Goal: Task Accomplishment & Management: Manage account settings

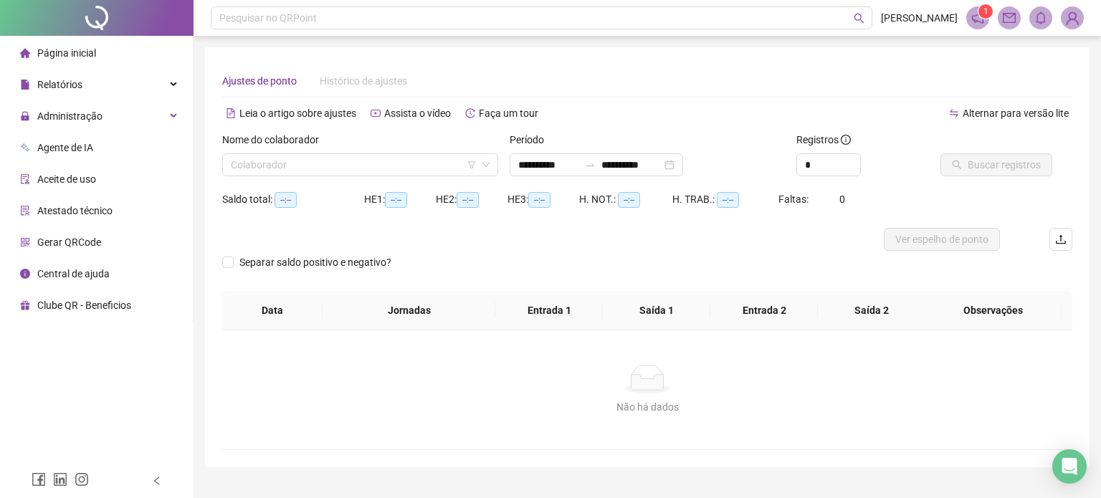
type input "**********"
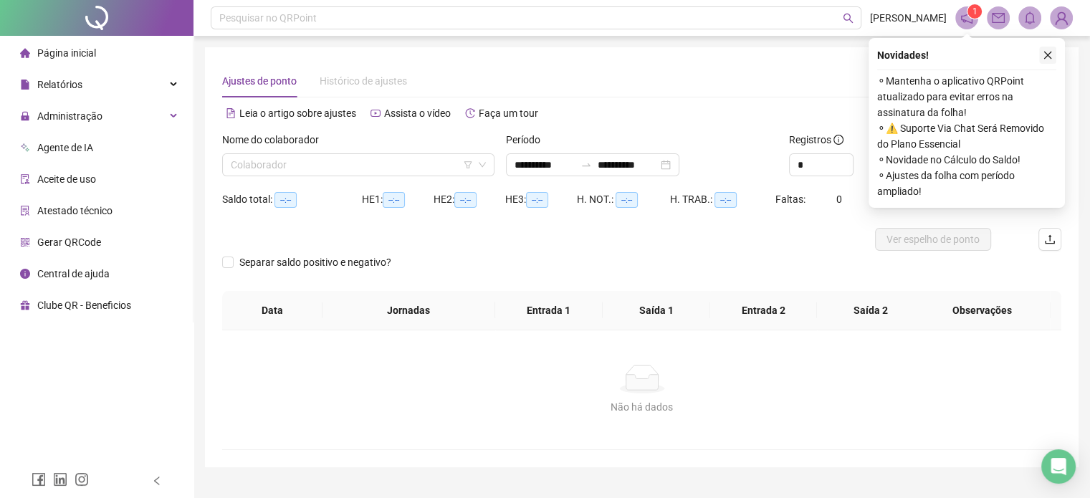
click at [1045, 62] on button "button" at bounding box center [1047, 55] width 17 height 17
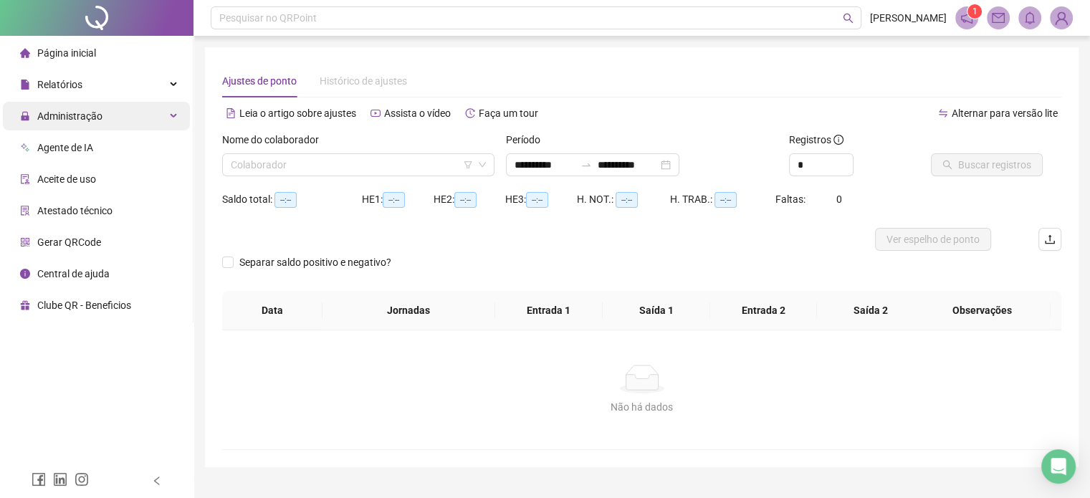
click at [181, 108] on div "Administração" at bounding box center [96, 116] width 187 height 29
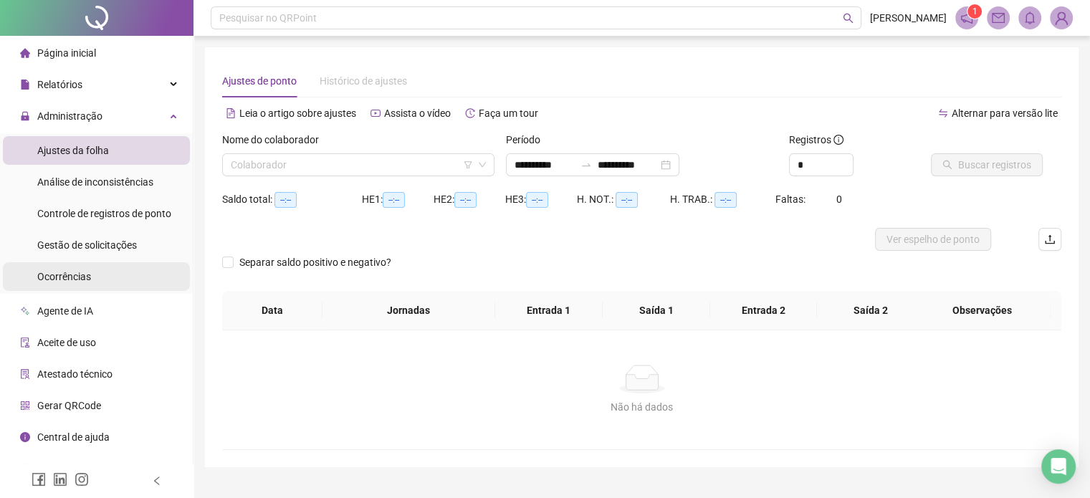
click at [108, 265] on li "Ocorrências" at bounding box center [96, 276] width 187 height 29
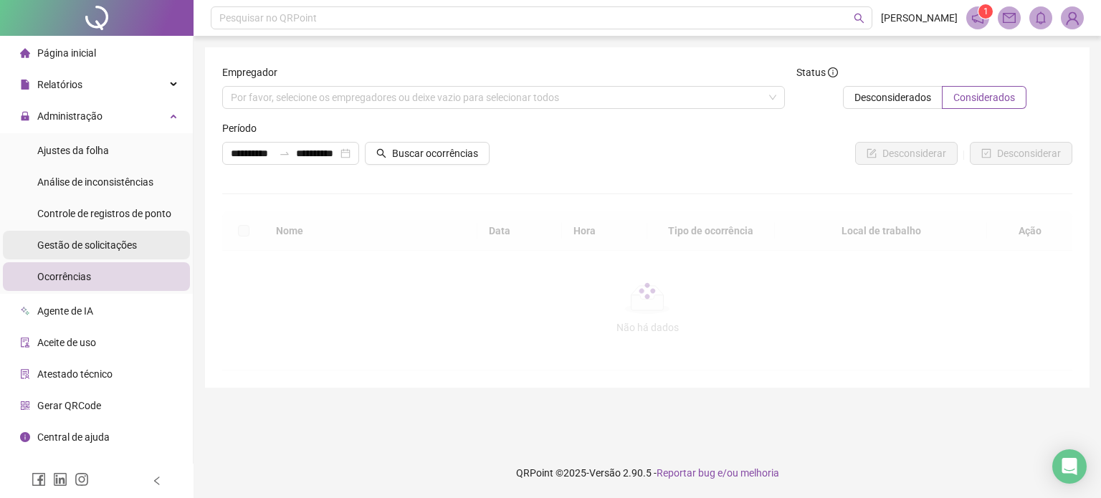
click at [118, 236] on div "Gestão de solicitações" at bounding box center [87, 245] width 100 height 29
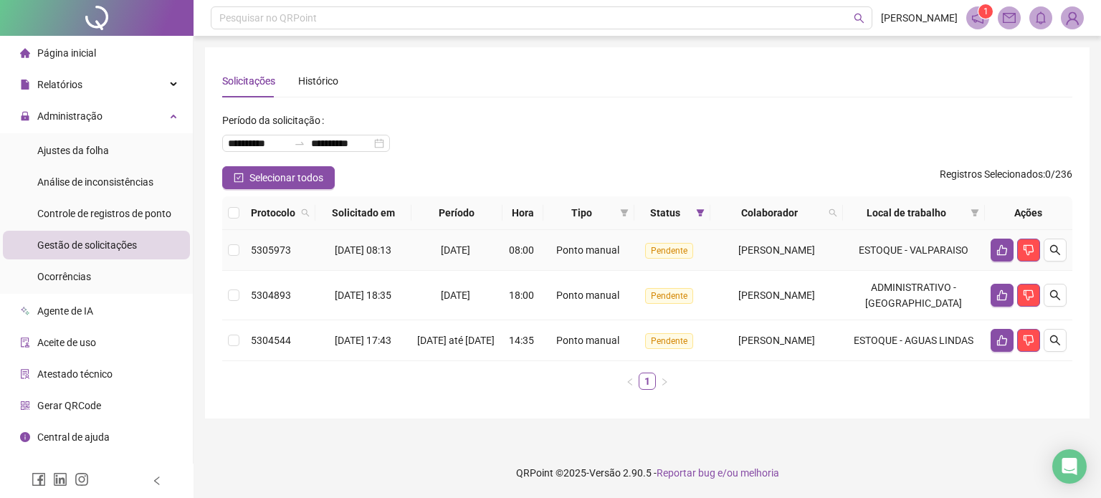
click at [756, 266] on td "[PERSON_NAME]" at bounding box center [776, 250] width 133 height 41
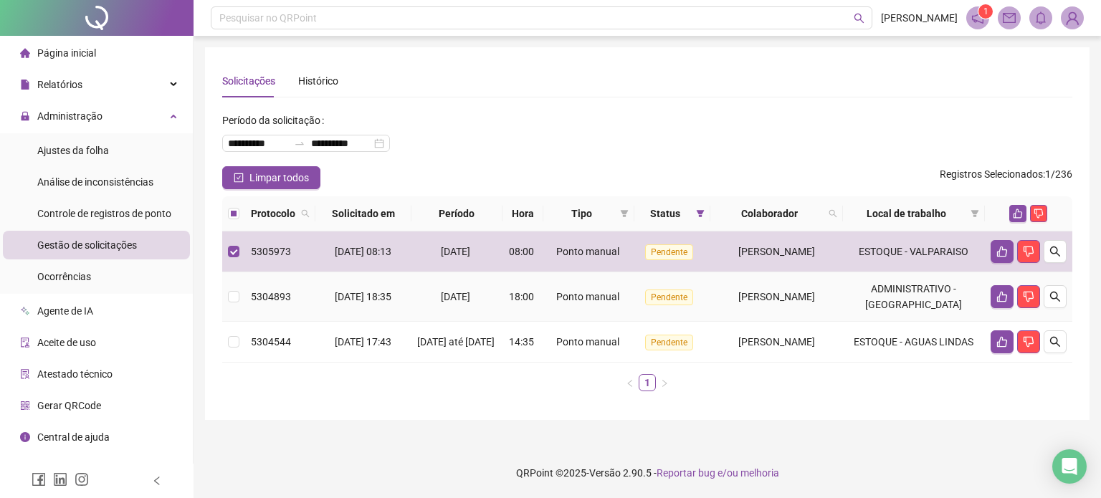
click at [758, 302] on span "[PERSON_NAME]" at bounding box center [776, 296] width 77 height 11
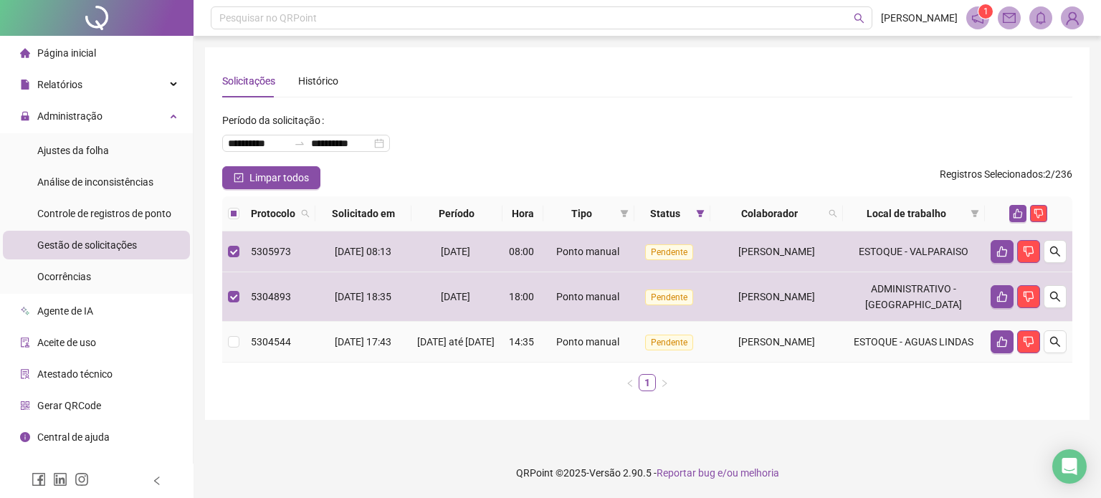
click at [761, 348] on span "[PERSON_NAME]" at bounding box center [776, 341] width 77 height 11
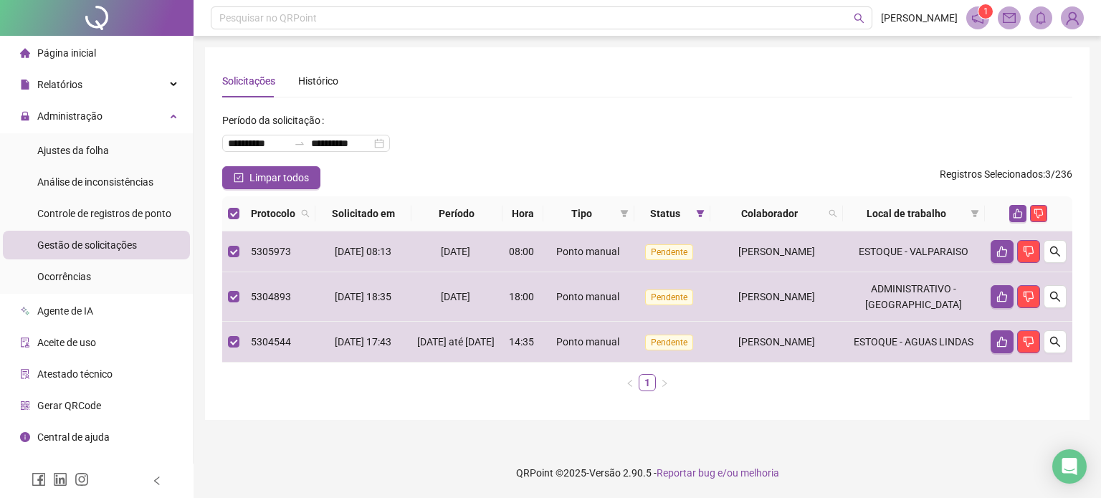
click at [1021, 224] on th at bounding box center [1028, 213] width 87 height 35
click at [1024, 218] on button "button" at bounding box center [1017, 213] width 17 height 17
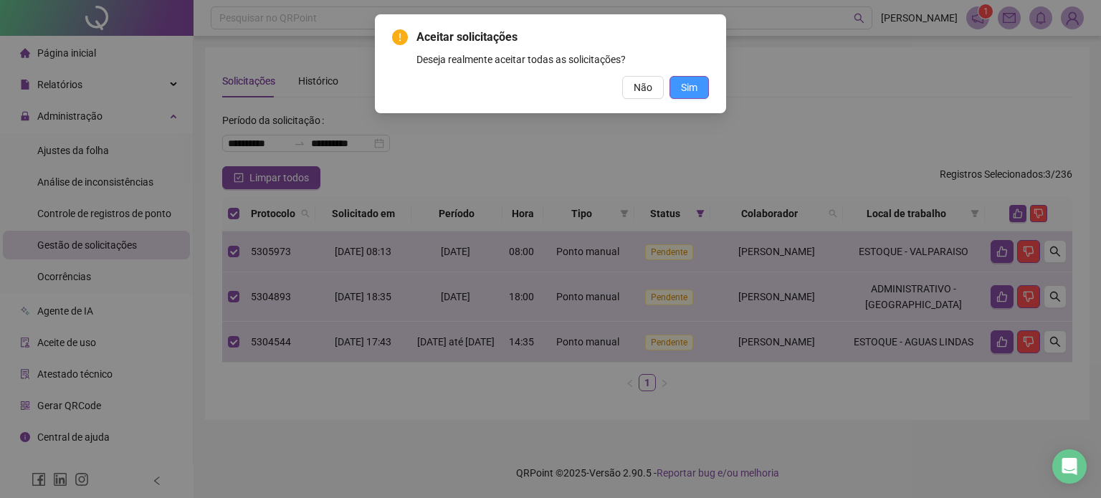
click at [681, 86] on span "Sim" at bounding box center [689, 88] width 16 height 16
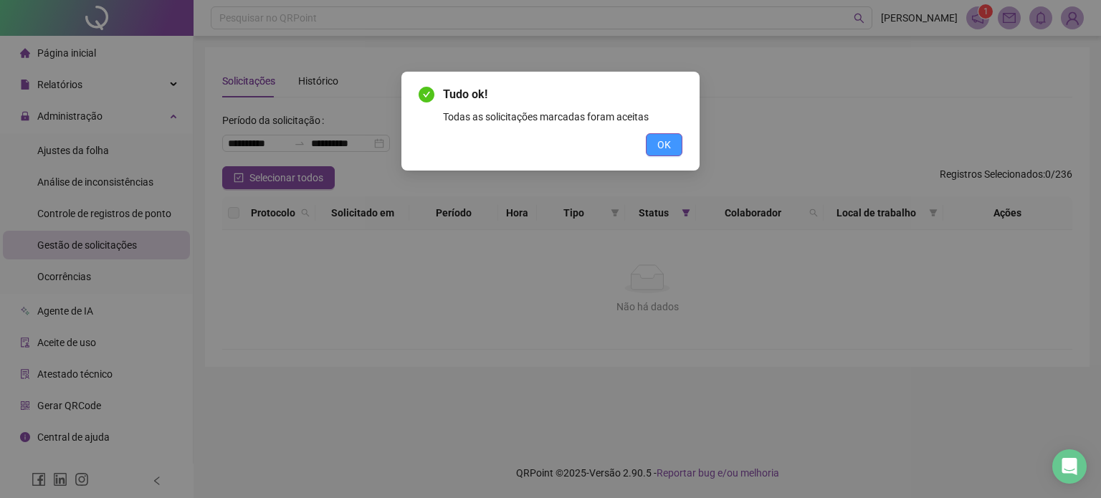
click at [672, 146] on button "OK" at bounding box center [664, 144] width 37 height 23
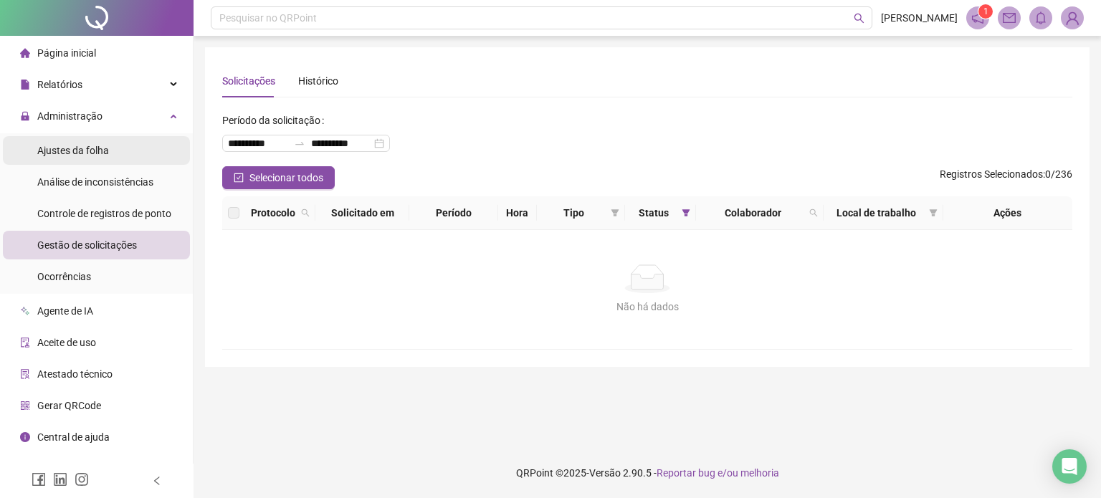
click at [109, 156] on li "Ajustes da folha" at bounding box center [96, 150] width 187 height 29
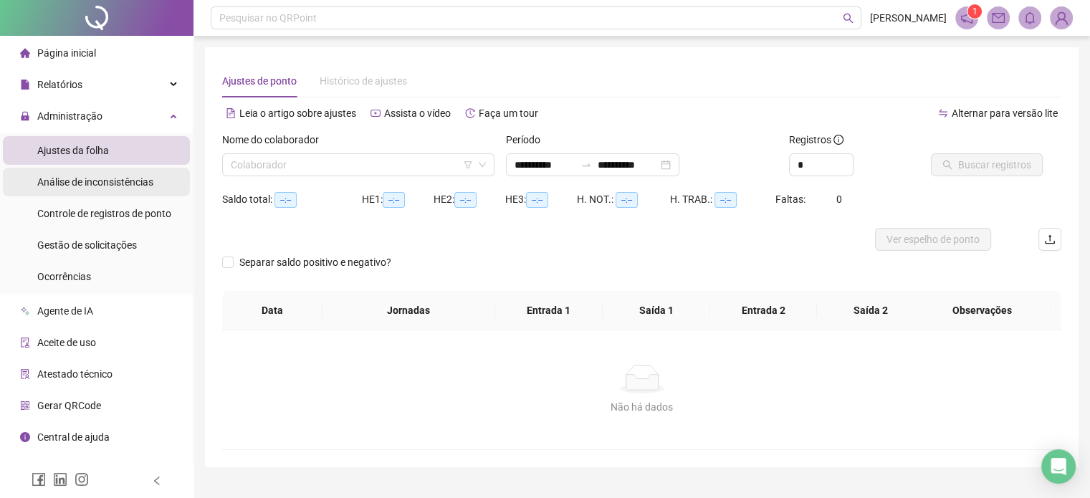
type input "**********"
click at [376, 148] on div "Nome do colaborador" at bounding box center [358, 143] width 272 height 22
click at [366, 167] on input "search" at bounding box center [352, 165] width 242 height 22
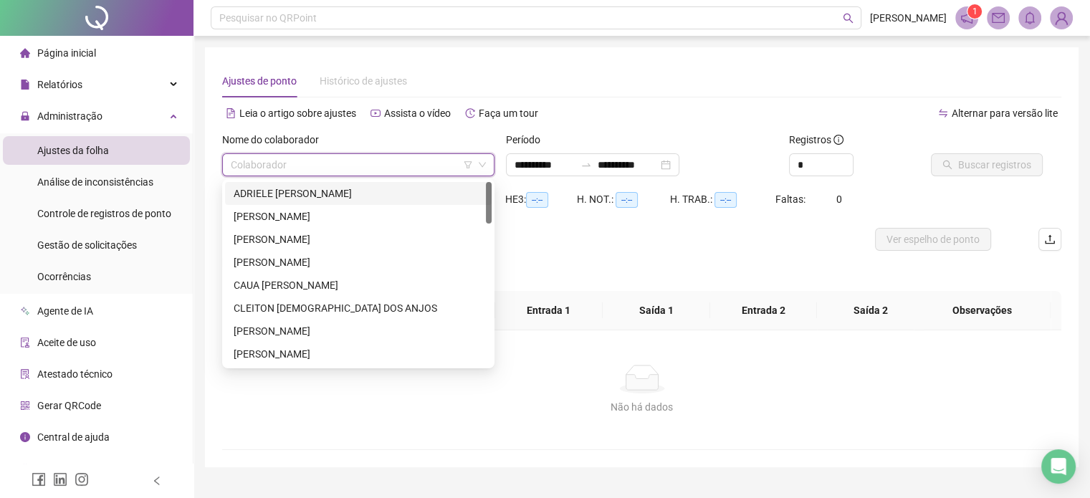
drag, startPoint x: 347, startPoint y: 194, endPoint x: 587, endPoint y: 194, distance: 240.1
click at [347, 194] on div "ADRIELE [PERSON_NAME]" at bounding box center [358, 194] width 249 height 16
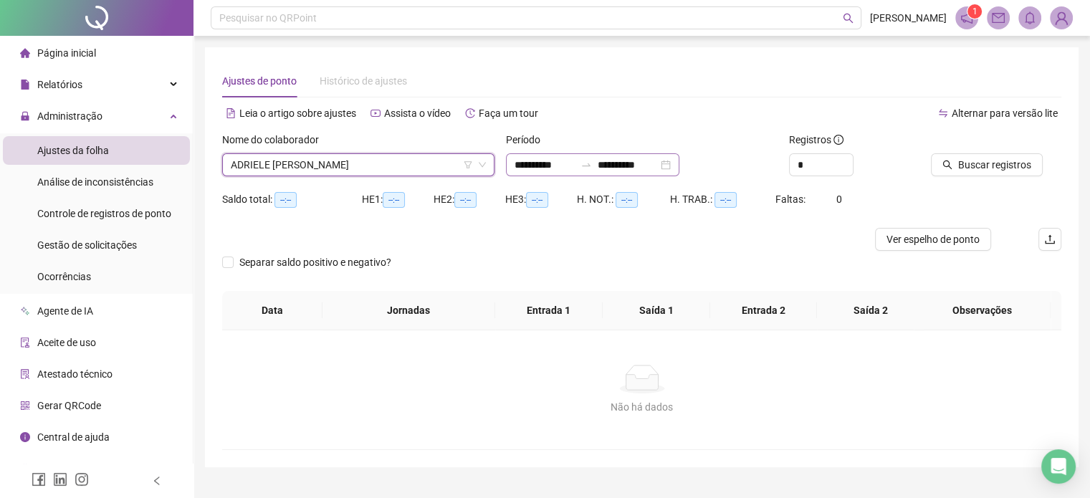
click at [680, 166] on div "**********" at bounding box center [592, 164] width 173 height 23
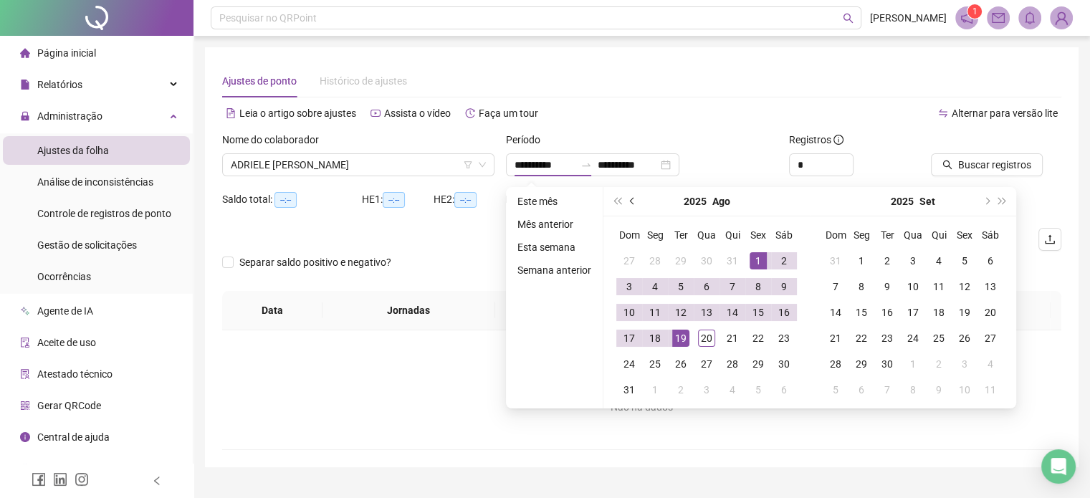
click at [626, 202] on button "prev-year" at bounding box center [633, 201] width 16 height 29
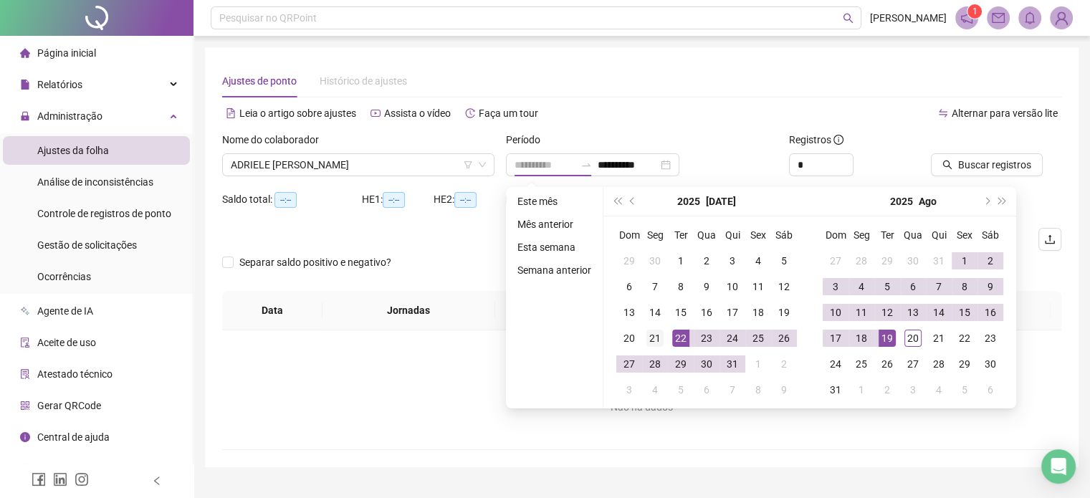
type input "**********"
click at [658, 338] on div "21" at bounding box center [655, 338] width 17 height 17
click at [887, 345] on div "19" at bounding box center [887, 338] width 17 height 17
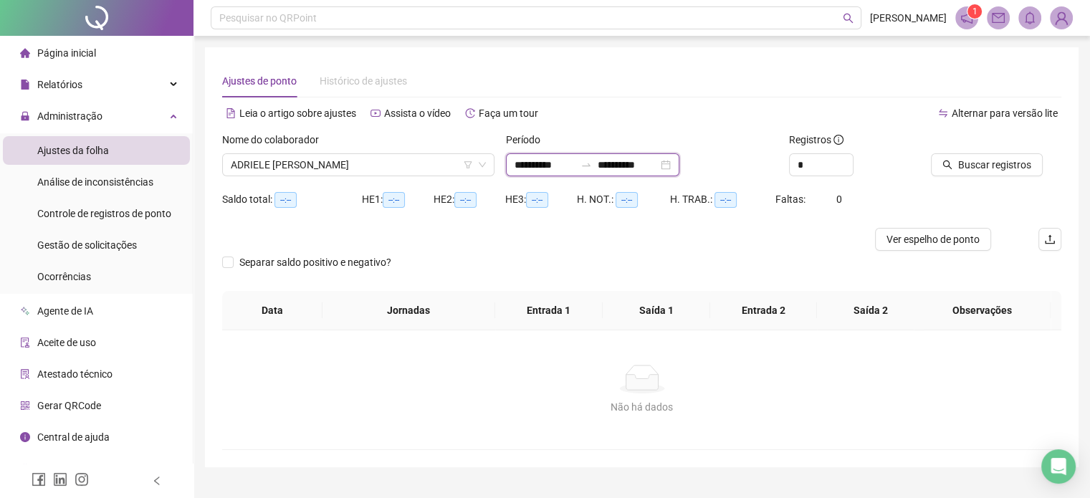
click at [658, 167] on input "**********" at bounding box center [628, 165] width 60 height 16
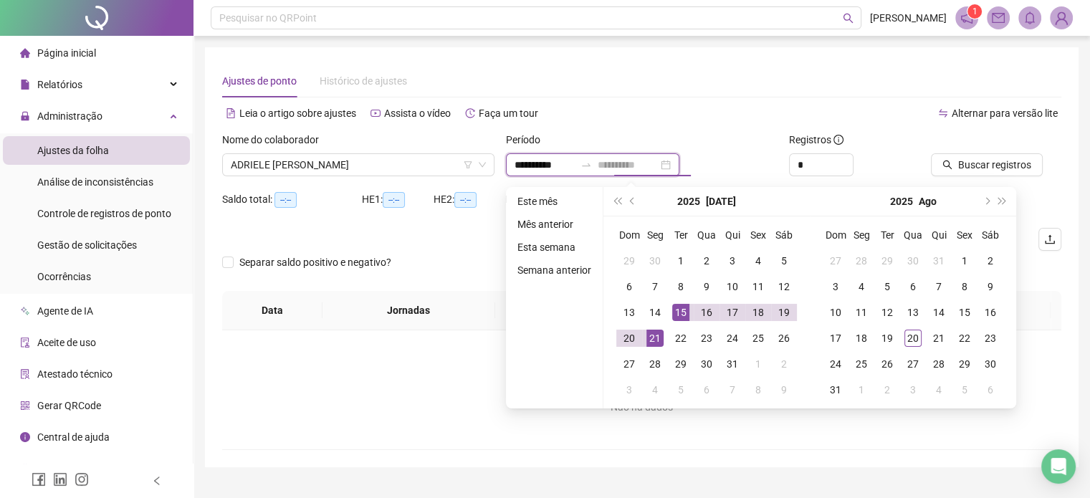
type input "**********"
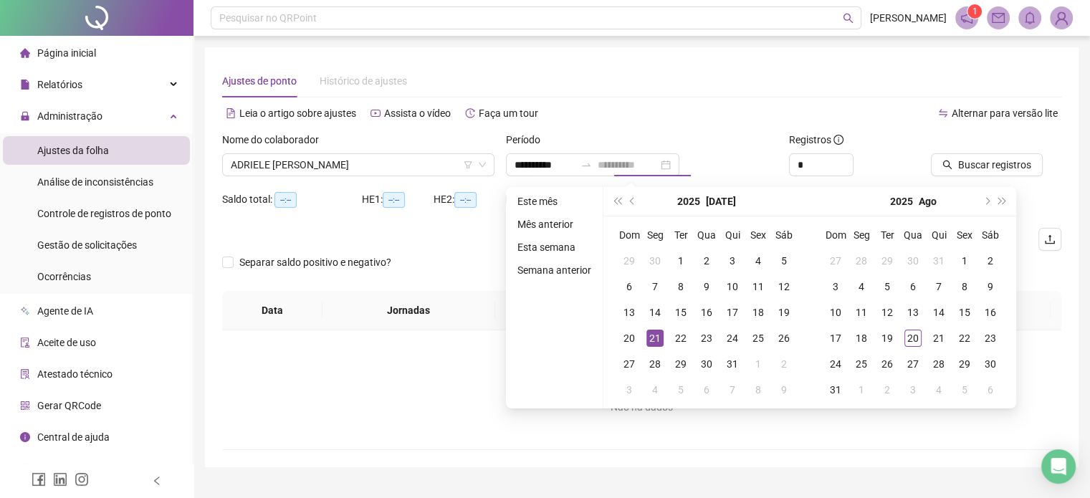
click at [647, 336] on div "21" at bounding box center [655, 338] width 17 height 17
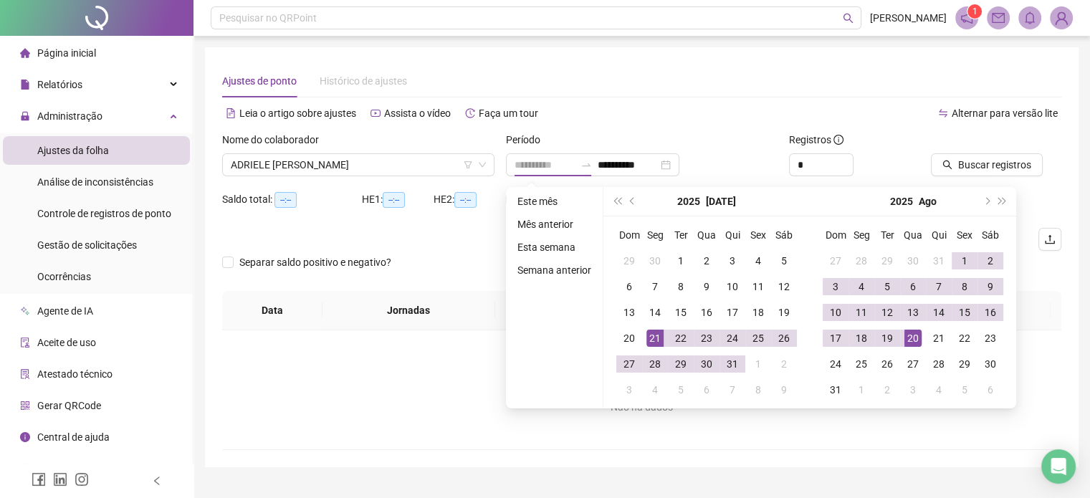
click at [913, 343] on div "20" at bounding box center [913, 338] width 17 height 17
type input "**********"
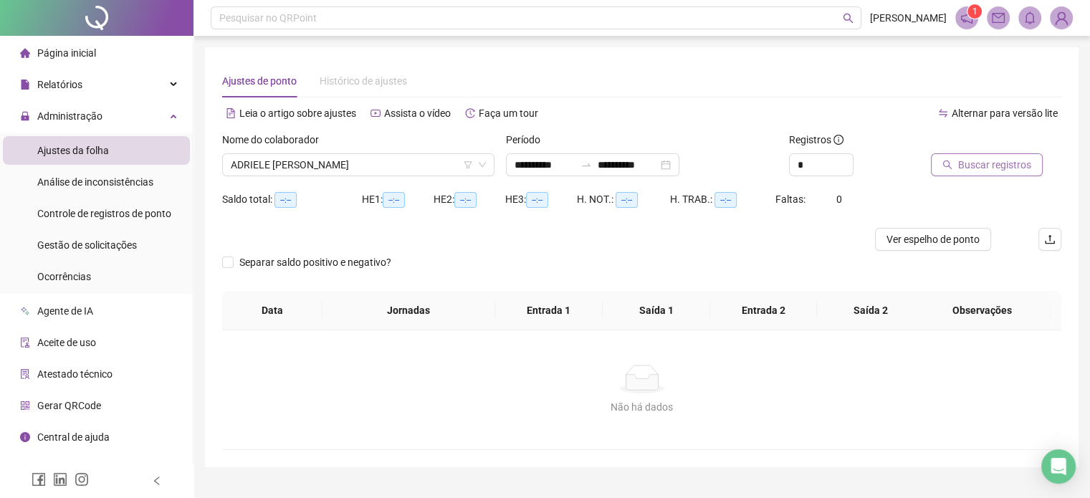
click at [993, 156] on button "Buscar registros" at bounding box center [987, 164] width 112 height 23
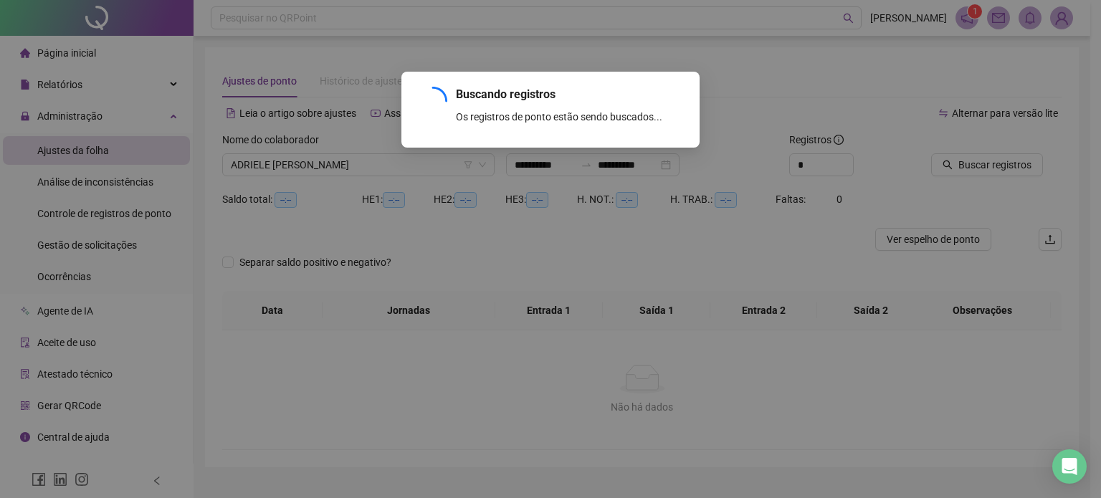
click at [638, 244] on div "Buscando registros Os registros de ponto estão sendo buscados... OK" at bounding box center [550, 249] width 1101 height 498
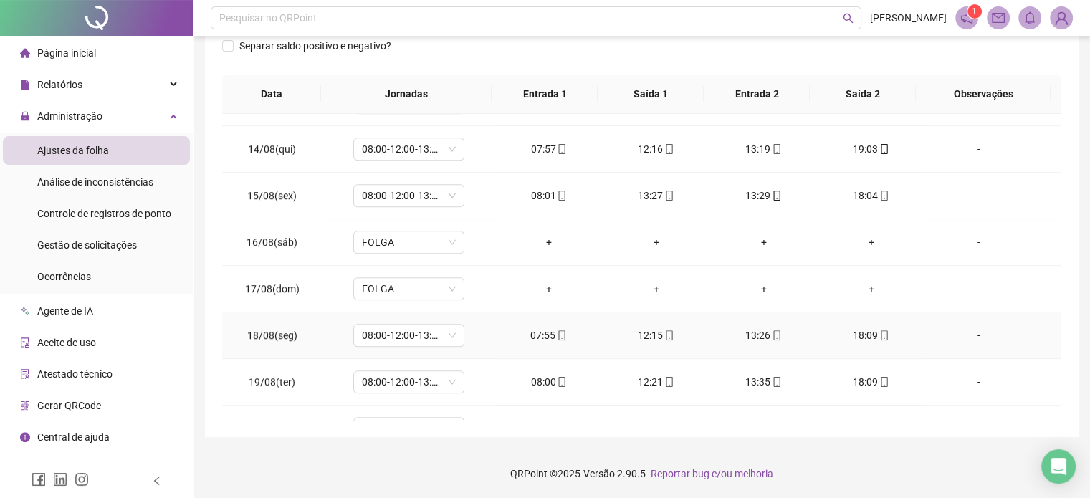
scroll to position [1133, 0]
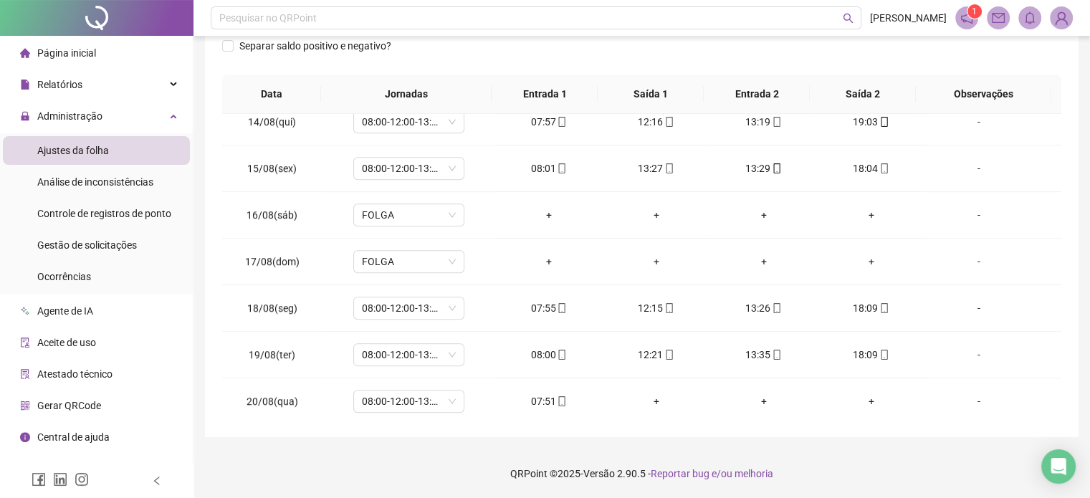
click at [864, 464] on footer "QRPoint © 2025 - Versão 2.90.5 - Reportar bug e/ou melhoria" at bounding box center [642, 474] width 897 height 50
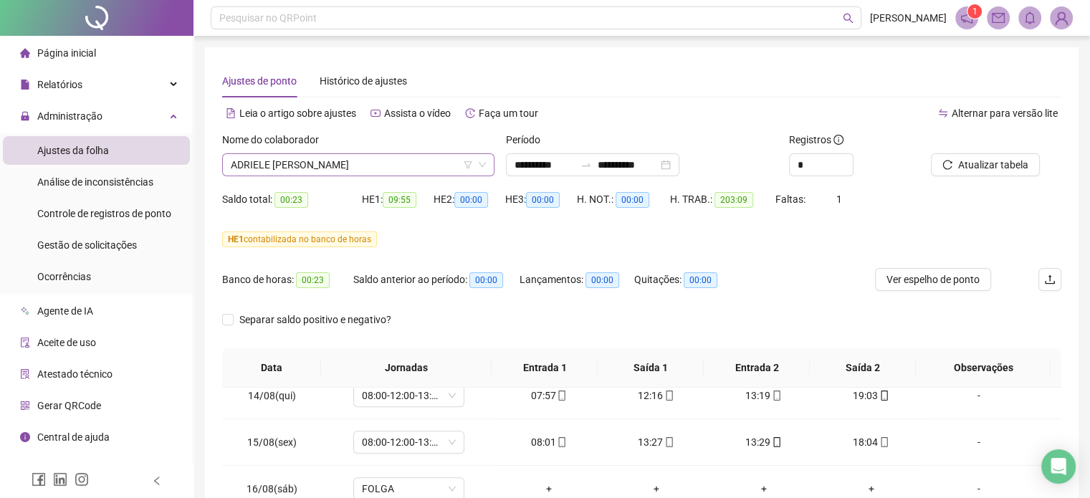
click at [335, 155] on span "ADRIELE [PERSON_NAME]" at bounding box center [358, 165] width 255 height 22
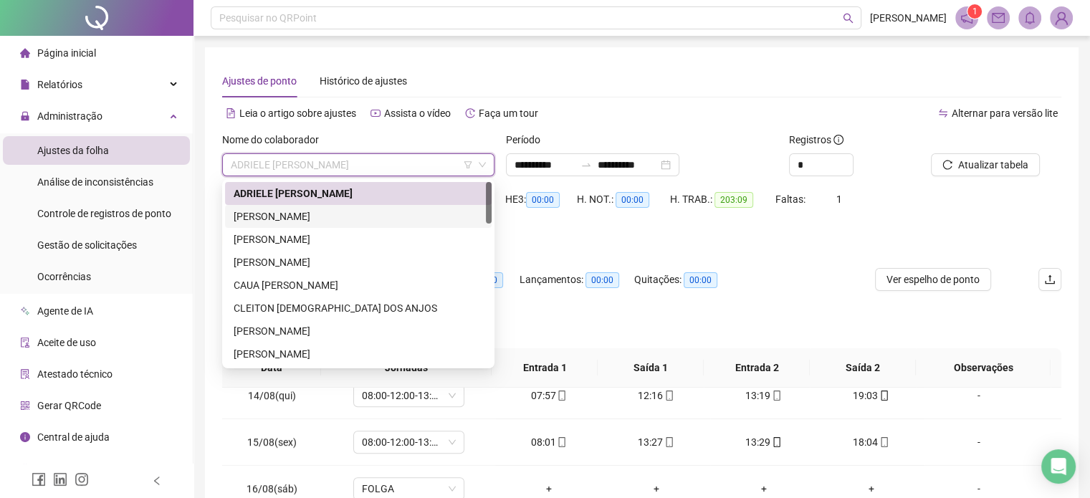
click at [320, 216] on div "[PERSON_NAME]" at bounding box center [358, 217] width 249 height 16
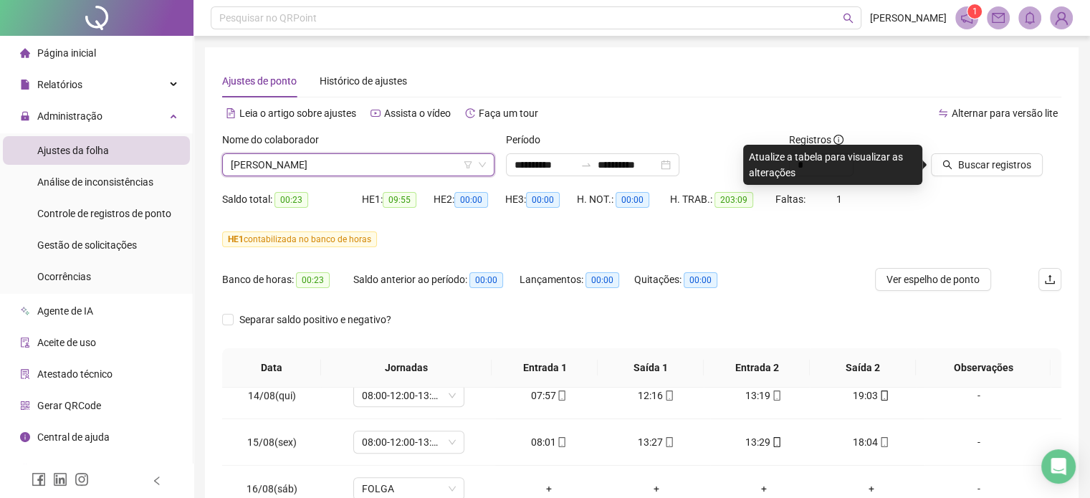
click at [940, 130] on div "Alternar para versão lite" at bounding box center [852, 120] width 420 height 23
click at [981, 165] on span "Buscar registros" at bounding box center [994, 165] width 73 height 16
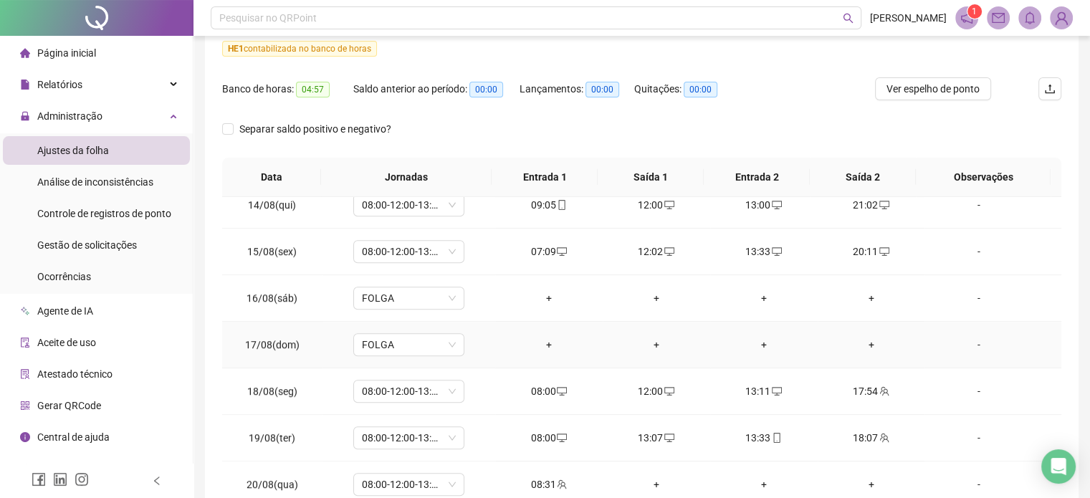
scroll to position [274, 0]
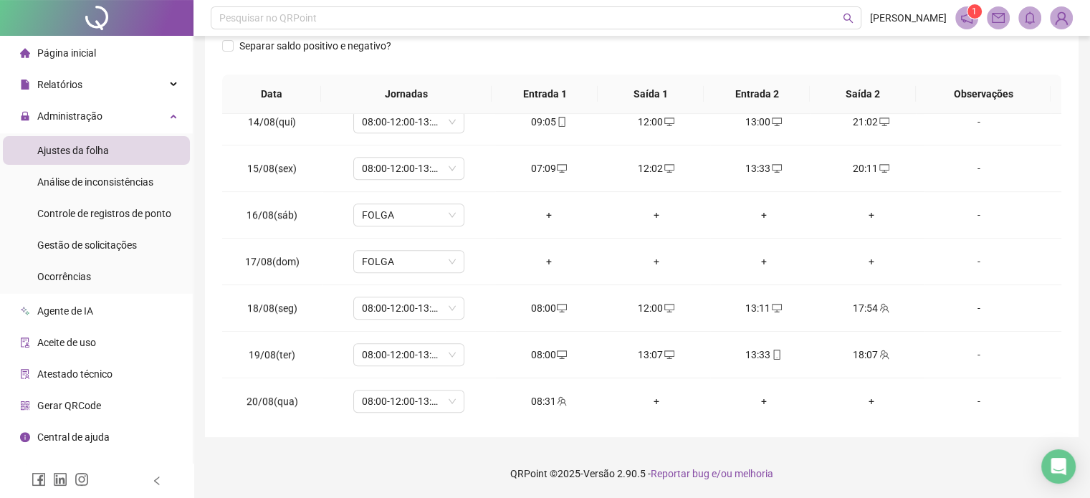
click at [863, 472] on footer "QRPoint © 2025 - Versão 2.90.5 - Reportar bug e/ou melhoria" at bounding box center [642, 474] width 897 height 50
click at [918, 460] on footer "QRPoint © 2025 - Versão 2.90.5 - Reportar bug e/ou melhoria" at bounding box center [642, 474] width 897 height 50
click at [928, 466] on footer "QRPoint © 2025 - Versão 2.90.5 - Reportar bug e/ou melhoria" at bounding box center [642, 474] width 897 height 50
click at [929, 475] on footer "QRPoint © 2025 - Versão 2.90.5 - Reportar bug e/ou melhoria" at bounding box center [642, 474] width 897 height 50
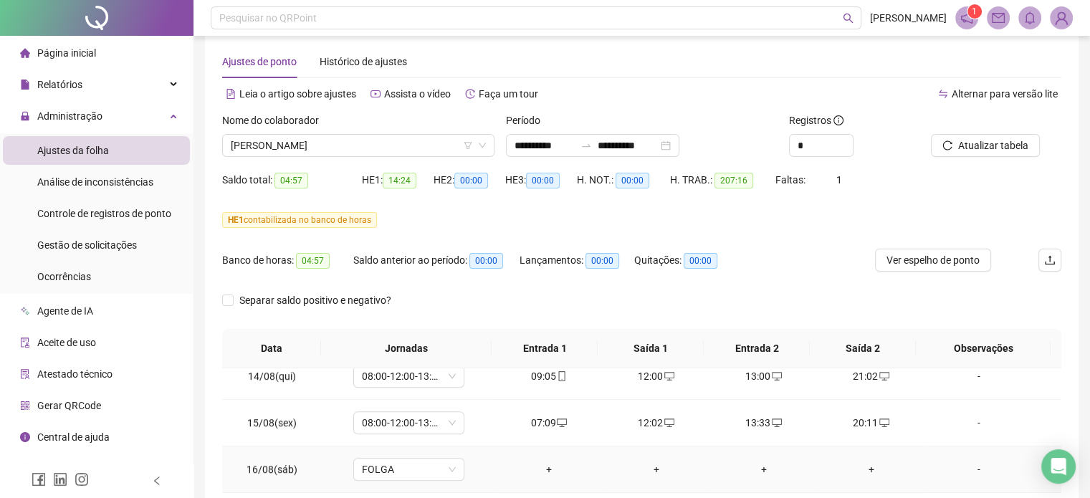
scroll to position [0, 0]
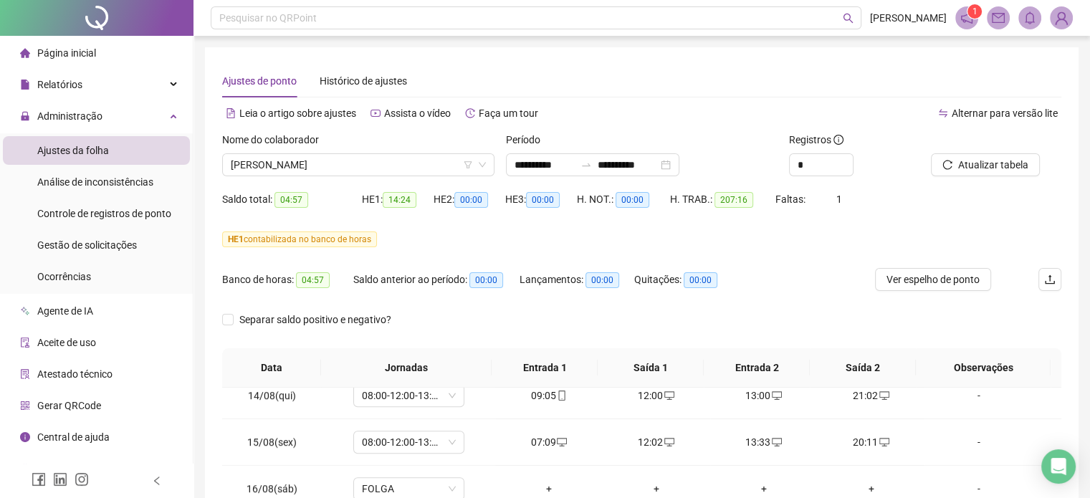
click at [381, 151] on div "Nome do colaborador" at bounding box center [358, 143] width 272 height 22
click at [368, 171] on span "[PERSON_NAME]" at bounding box center [358, 165] width 255 height 22
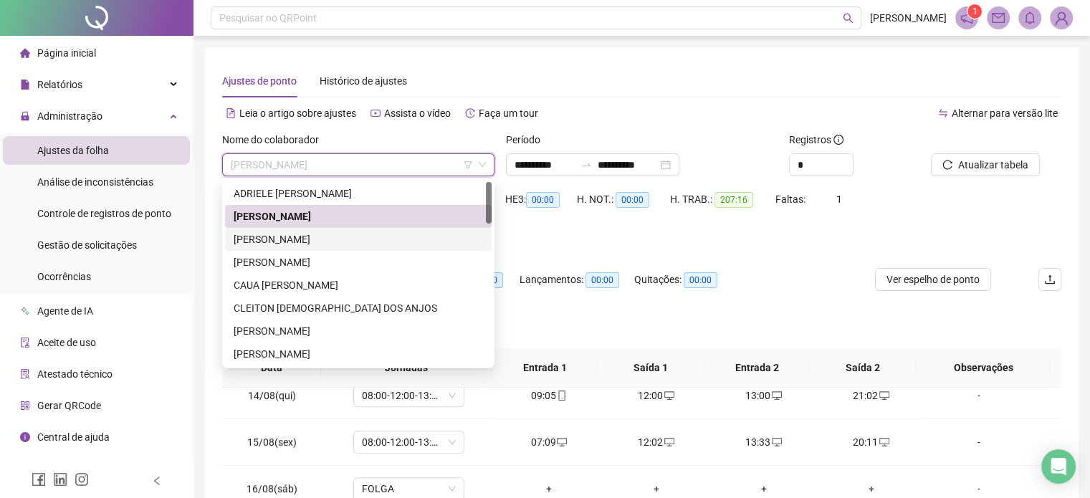
click at [328, 244] on div "[PERSON_NAME]" at bounding box center [358, 240] width 249 height 16
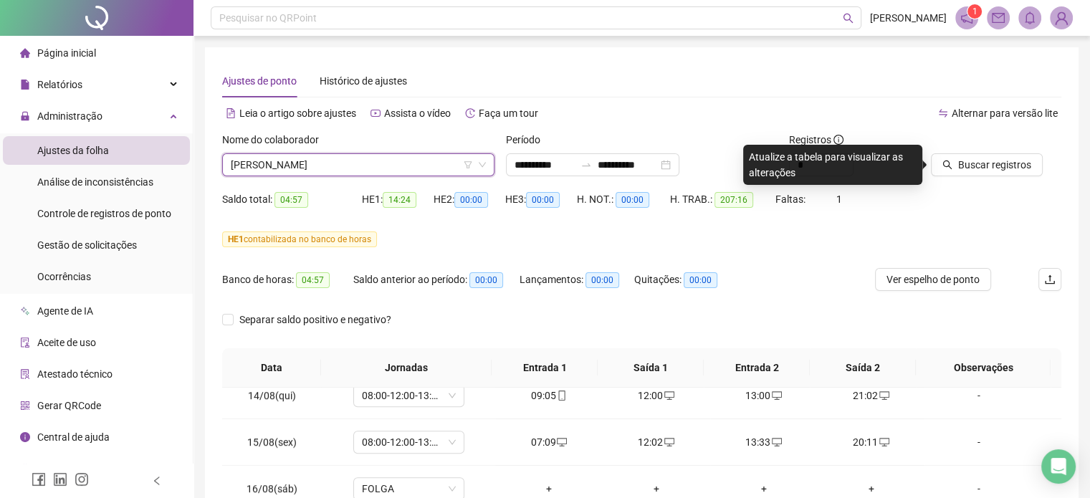
click at [983, 147] on div at bounding box center [978, 143] width 95 height 22
click at [977, 171] on span "Buscar registros" at bounding box center [994, 165] width 73 height 16
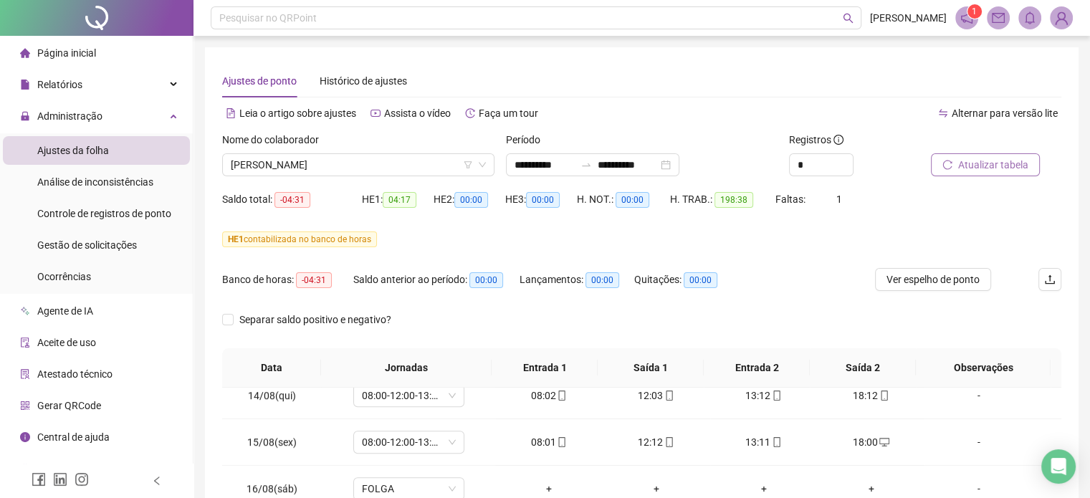
scroll to position [274, 0]
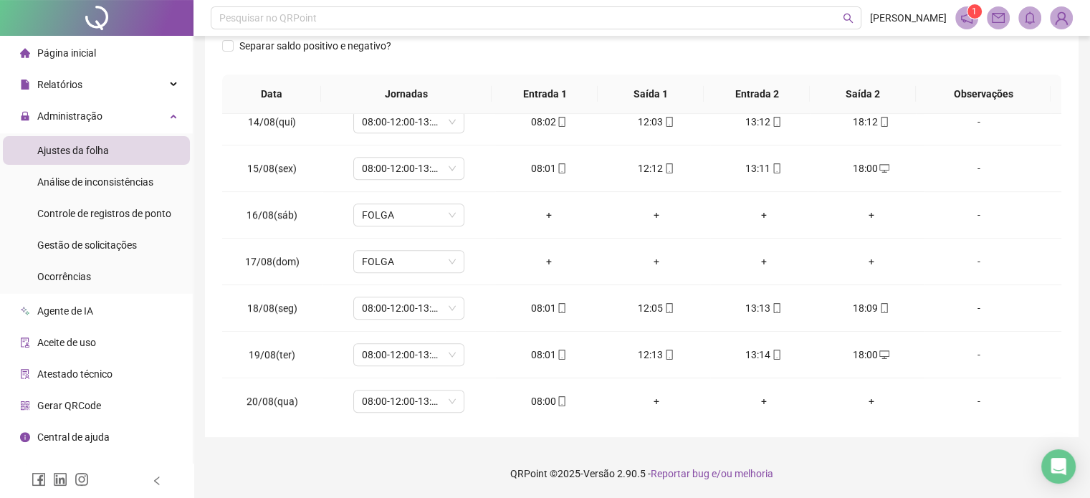
click at [885, 468] on footer "QRPoint © 2025 - Versão 2.90.5 - Reportar bug e/ou melhoria" at bounding box center [642, 474] width 897 height 50
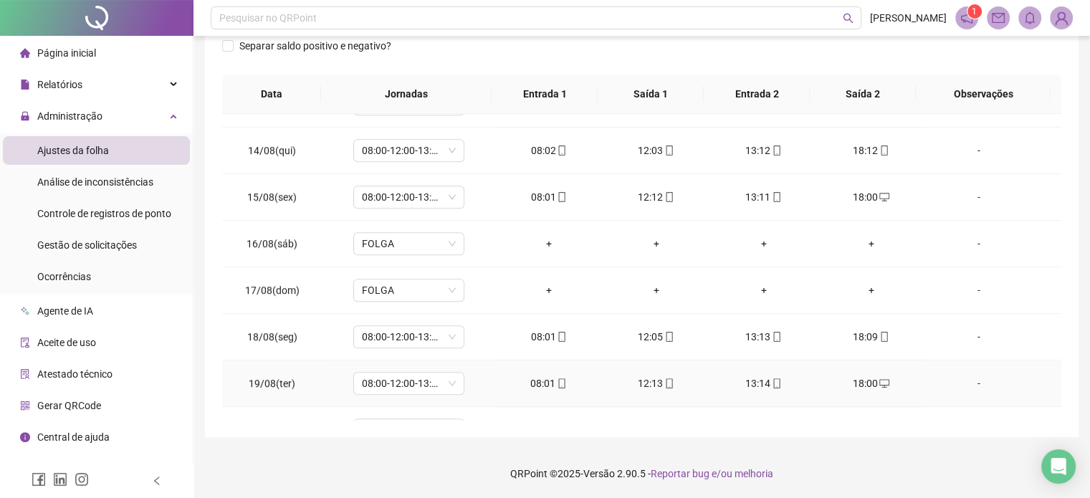
scroll to position [1133, 0]
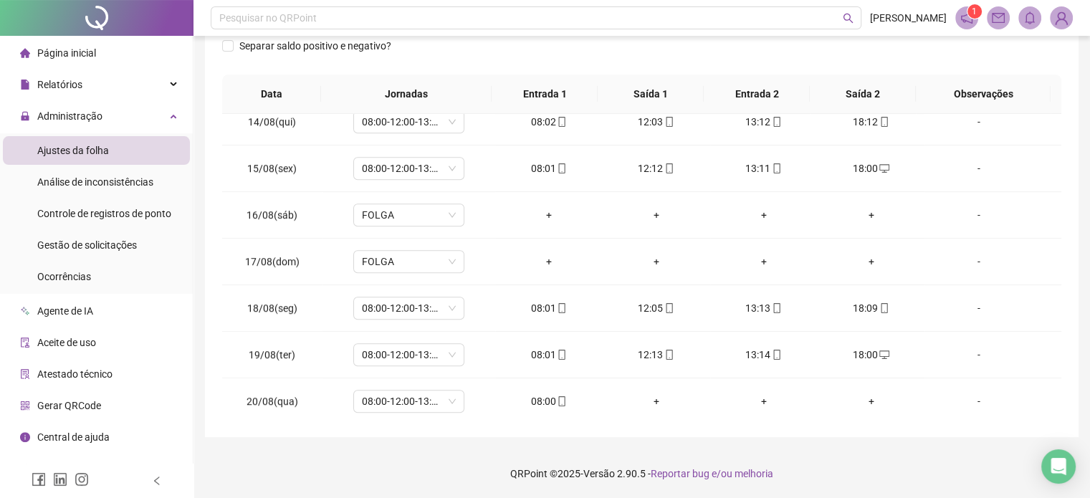
click at [842, 473] on footer "QRPoint © 2025 - Versão 2.90.5 - Reportar bug e/ou melhoria" at bounding box center [642, 474] width 897 height 50
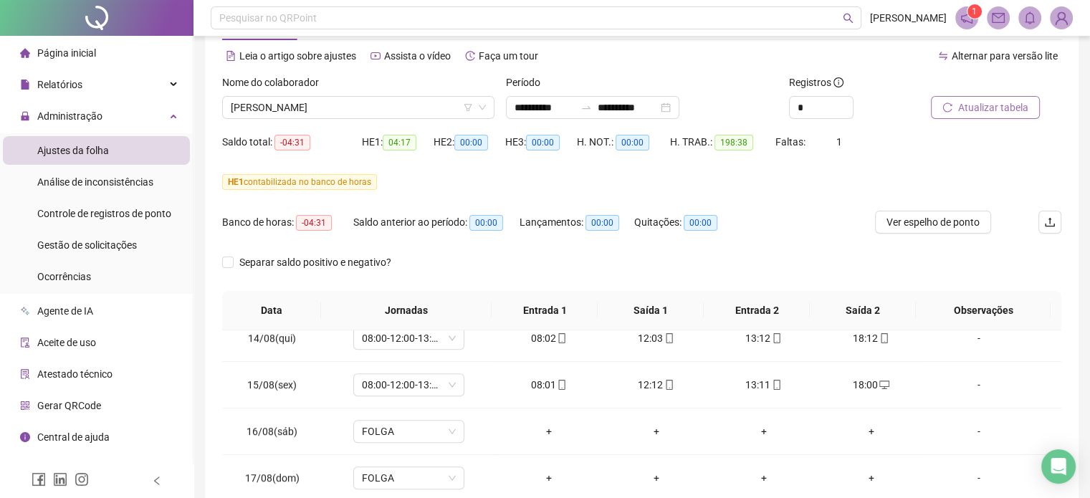
scroll to position [0, 0]
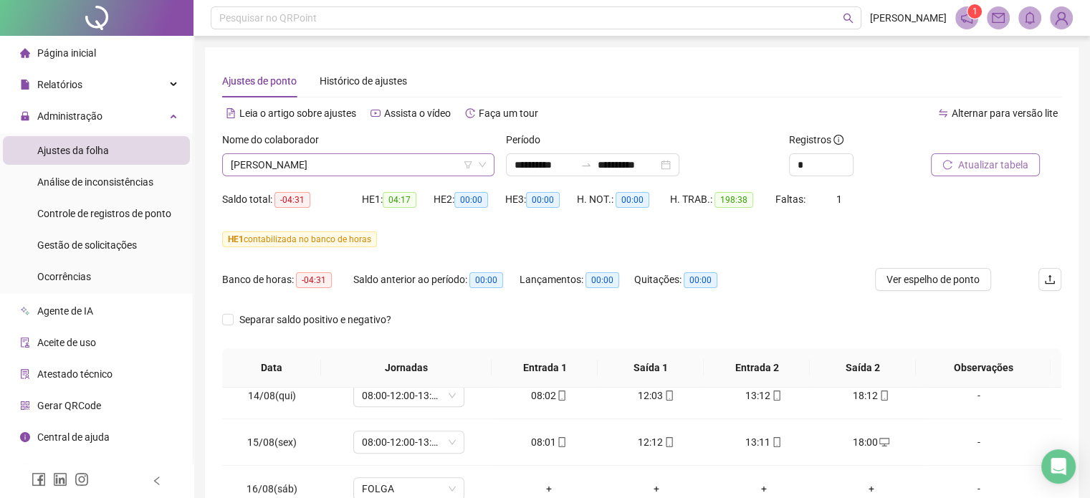
click at [314, 157] on span "[PERSON_NAME]" at bounding box center [358, 165] width 255 height 22
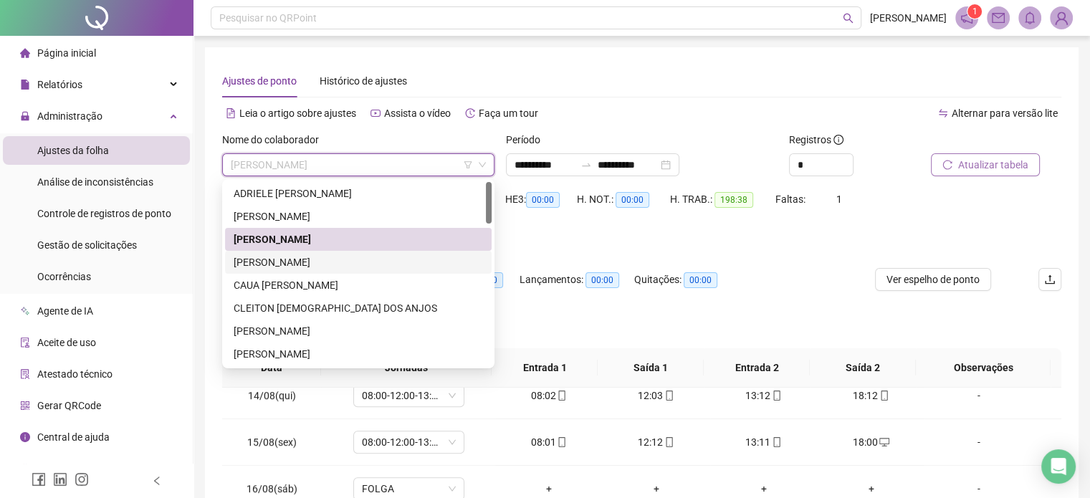
click at [313, 259] on div "[PERSON_NAME]" at bounding box center [358, 262] width 249 height 16
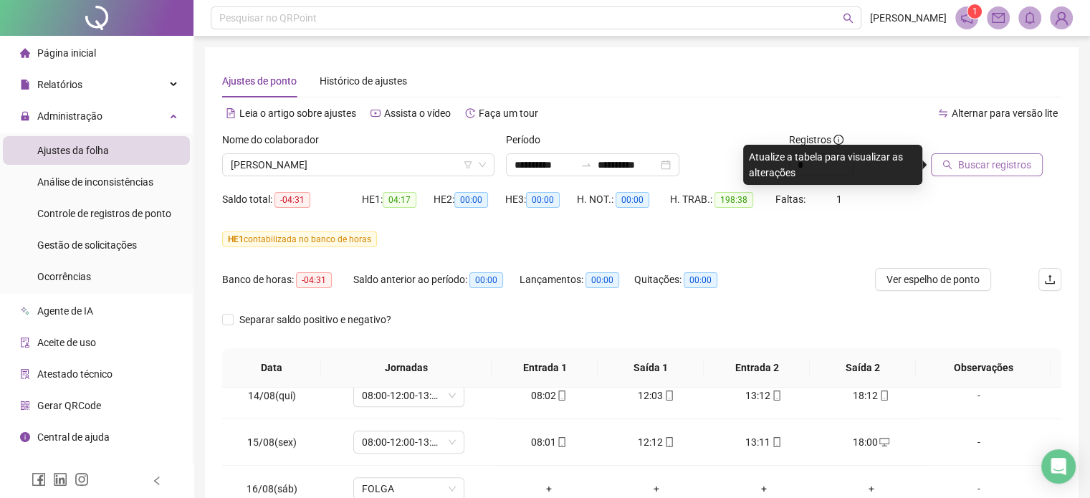
click at [992, 169] on span "Buscar registros" at bounding box center [994, 165] width 73 height 16
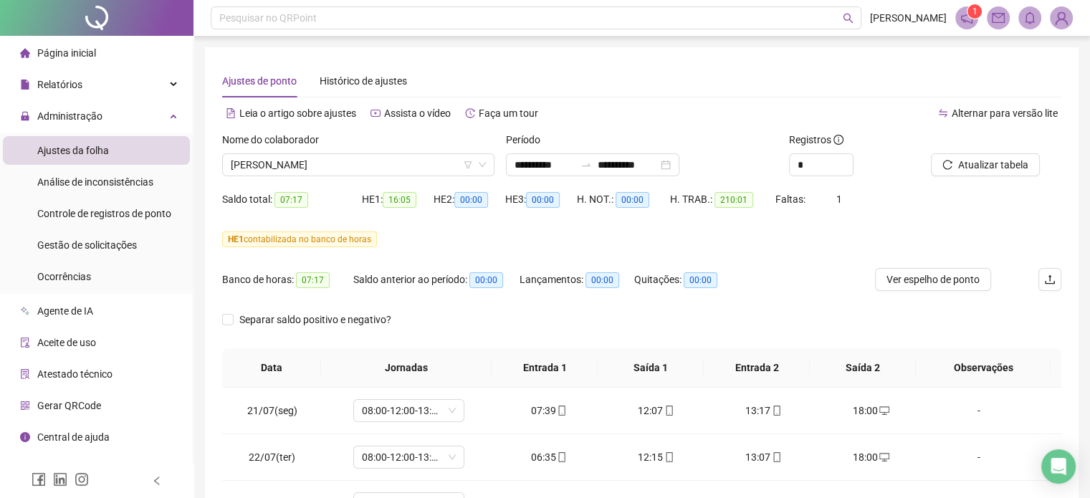
drag, startPoint x: 335, startPoint y: 163, endPoint x: 342, endPoint y: 214, distance: 51.3
click at [335, 163] on span "[PERSON_NAME]" at bounding box center [358, 165] width 255 height 22
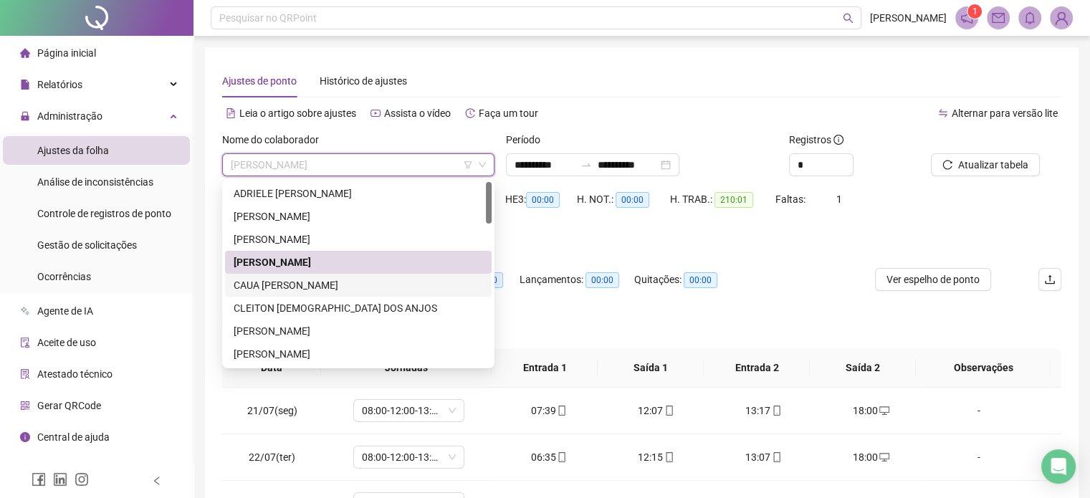
click at [329, 292] on div "CAUA [PERSON_NAME]" at bounding box center [358, 285] width 249 height 16
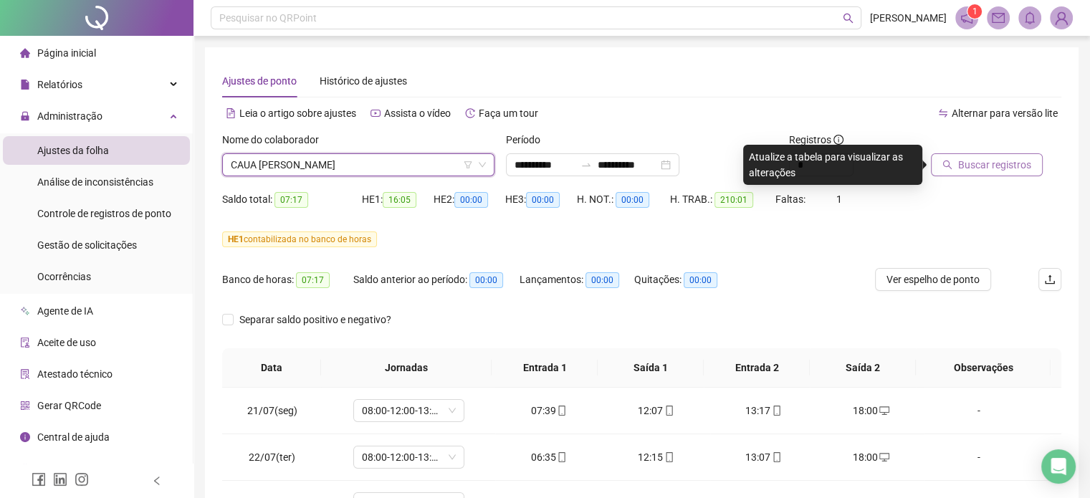
click at [986, 171] on span "Buscar registros" at bounding box center [994, 165] width 73 height 16
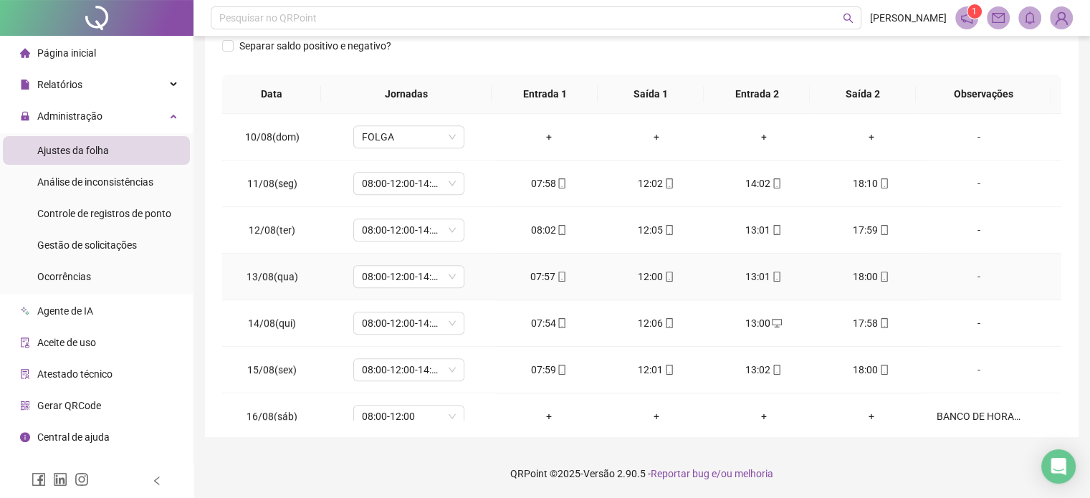
scroll to position [1133, 0]
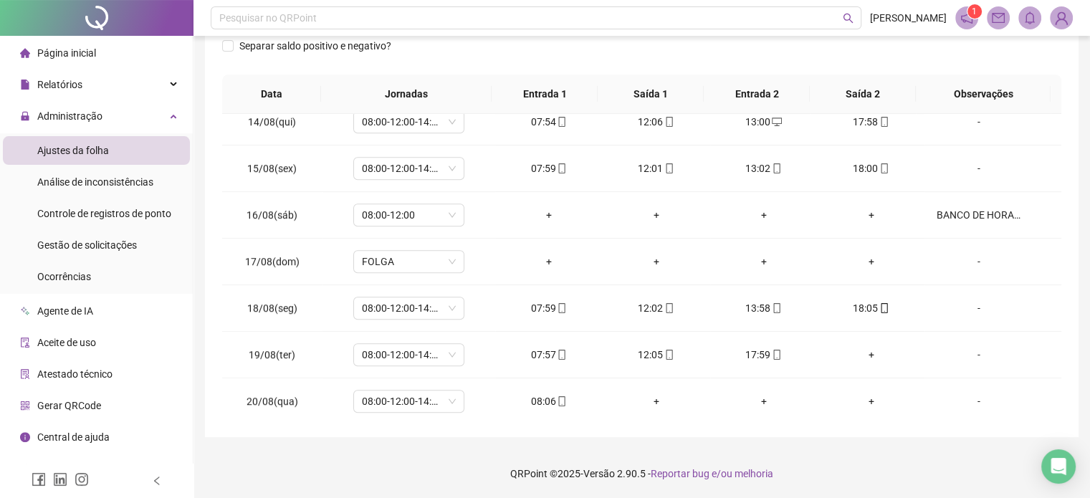
click at [434, 452] on footer "QRPoint © 2025 - Versão 2.90.5 - Reportar bug e/ou melhoria" at bounding box center [642, 474] width 897 height 50
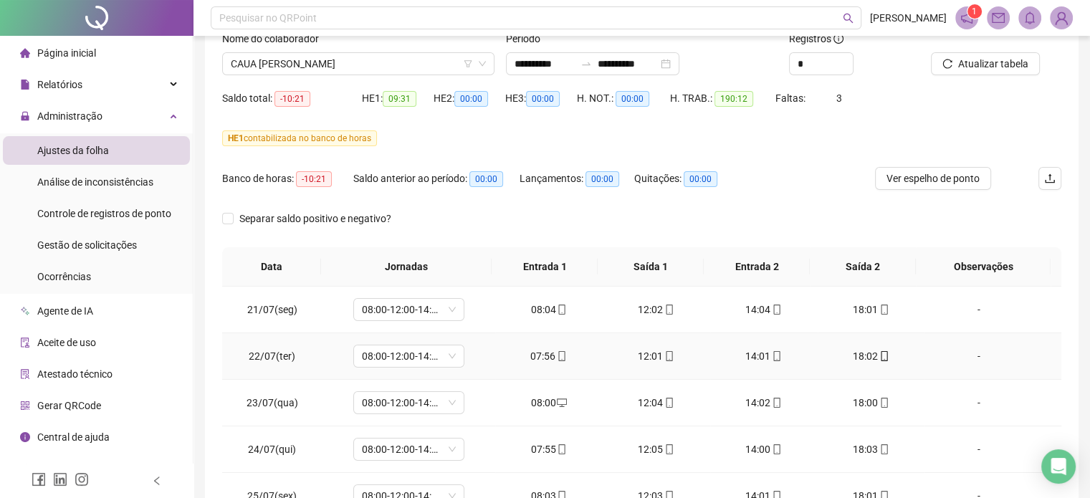
scroll to position [59, 0]
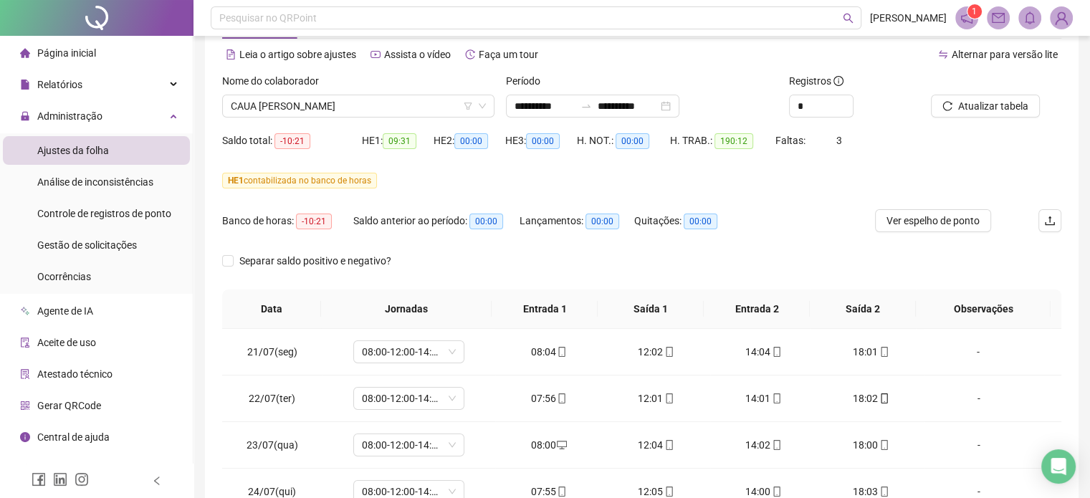
click at [342, 122] on div "Nome do colaborador CAUA [PERSON_NAME]" at bounding box center [358, 101] width 284 height 56
click at [343, 108] on span "CAUA [PERSON_NAME]" at bounding box center [358, 106] width 255 height 22
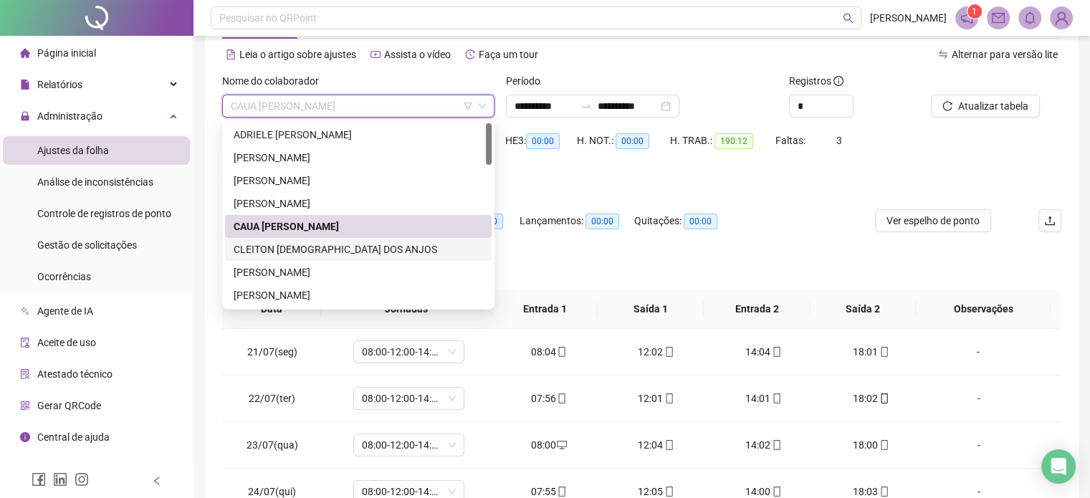
click at [333, 246] on div "CLEITON [DEMOGRAPHIC_DATA] DOS ANJOS" at bounding box center [358, 250] width 249 height 16
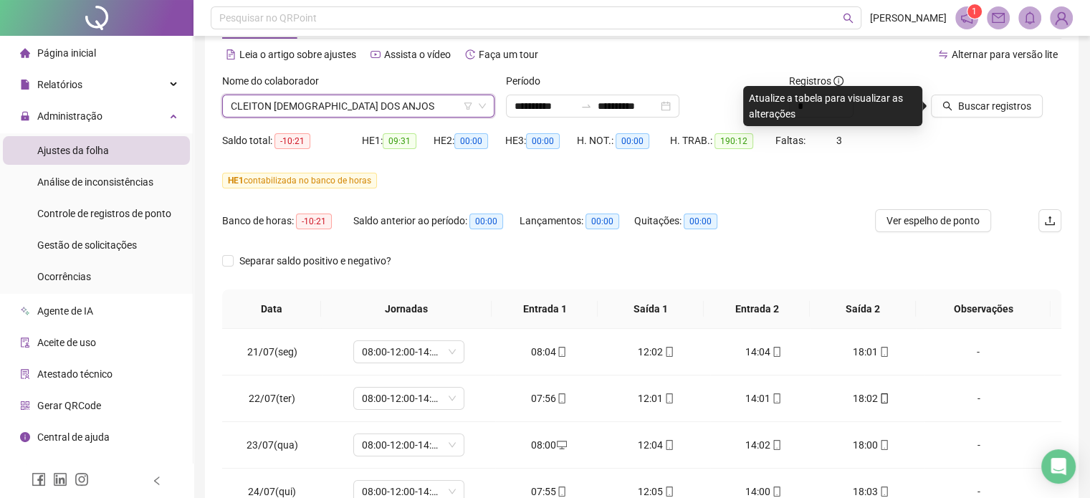
click at [1015, 93] on div at bounding box center [978, 84] width 95 height 22
click at [999, 108] on span "Buscar registros" at bounding box center [994, 106] width 73 height 16
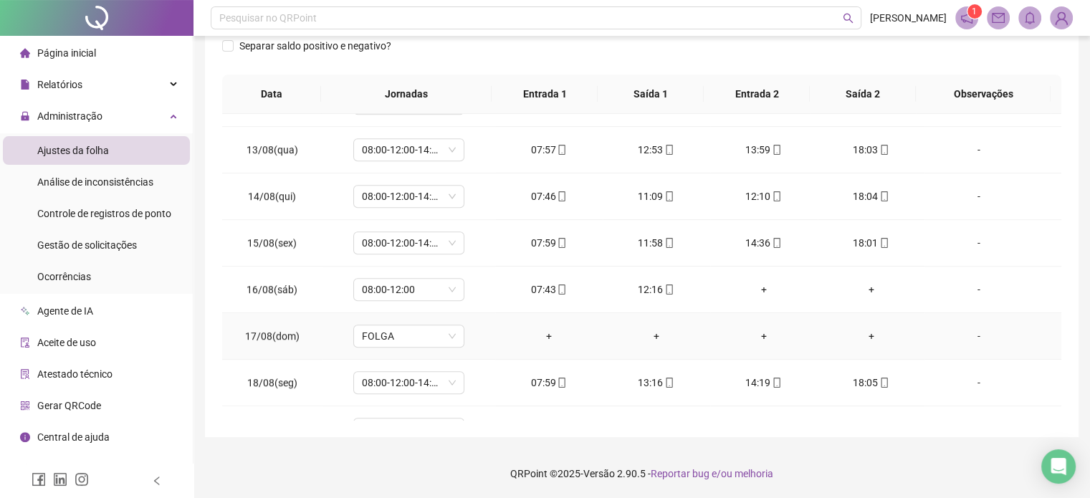
scroll to position [1133, 0]
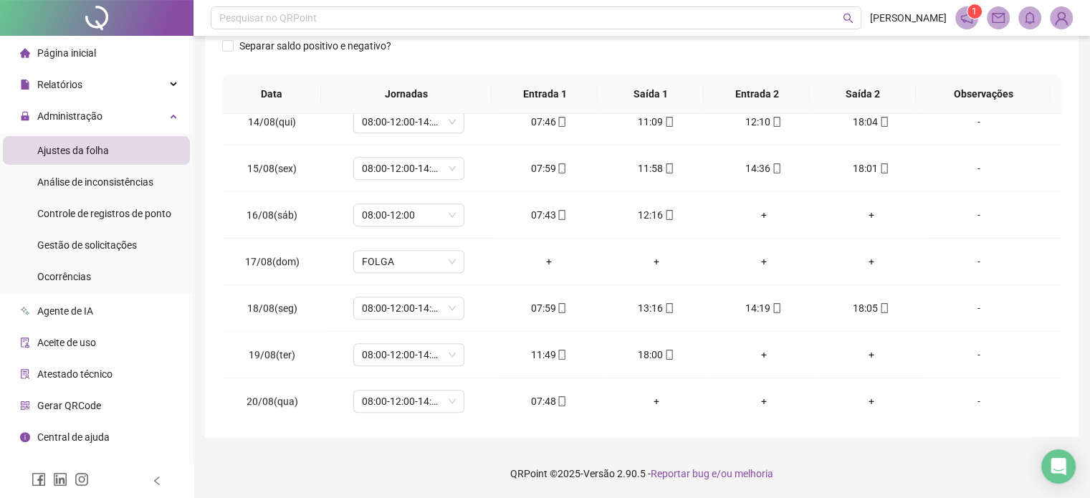
click at [842, 477] on footer "QRPoint © 2025 - Versão 2.90.5 - Reportar bug e/ou melhoria" at bounding box center [642, 474] width 897 height 50
click at [870, 473] on footer "QRPoint © 2025 - Versão 2.90.5 - Reportar bug e/ou melhoria" at bounding box center [642, 474] width 897 height 50
drag, startPoint x: 334, startPoint y: 472, endPoint x: 362, endPoint y: 434, distance: 47.7
click at [334, 472] on footer "QRPoint © 2025 - Versão 2.90.5 - Reportar bug e/ou melhoria" at bounding box center [642, 474] width 897 height 50
click at [897, 459] on footer "QRPoint © 2025 - Versão 2.90.5 - Reportar bug e/ou melhoria" at bounding box center [642, 474] width 897 height 50
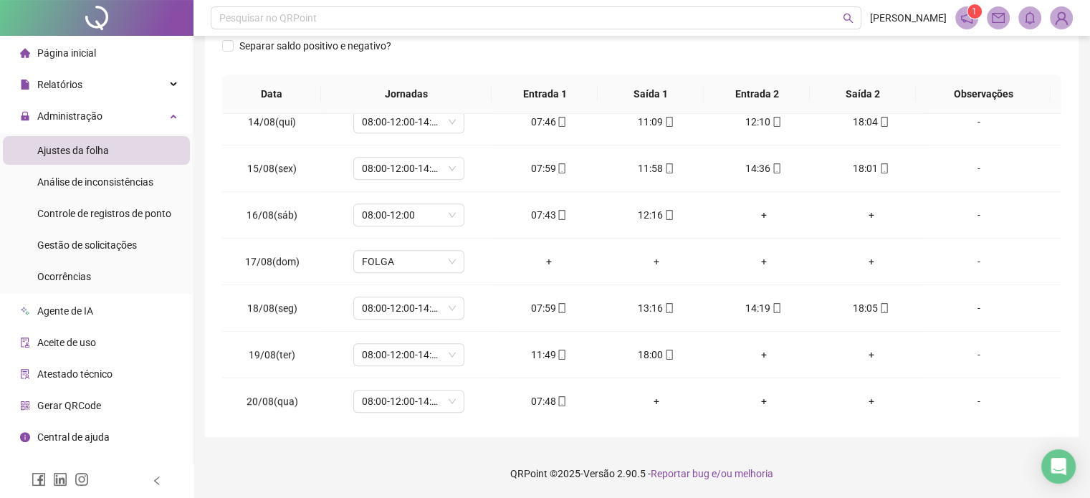
click at [413, 467] on footer "QRPoint © 2025 - Versão 2.90.5 - Reportar bug e/ou melhoria" at bounding box center [642, 474] width 897 height 50
click at [417, 459] on footer "QRPoint © 2025 - Versão 2.90.5 - Reportar bug e/ou melhoria" at bounding box center [642, 474] width 897 height 50
click at [867, 462] on footer "QRPoint © 2025 - Versão 2.90.5 - Reportar bug e/ou melhoria" at bounding box center [642, 474] width 897 height 50
click at [381, 447] on div "**********" at bounding box center [642, 112] width 897 height 773
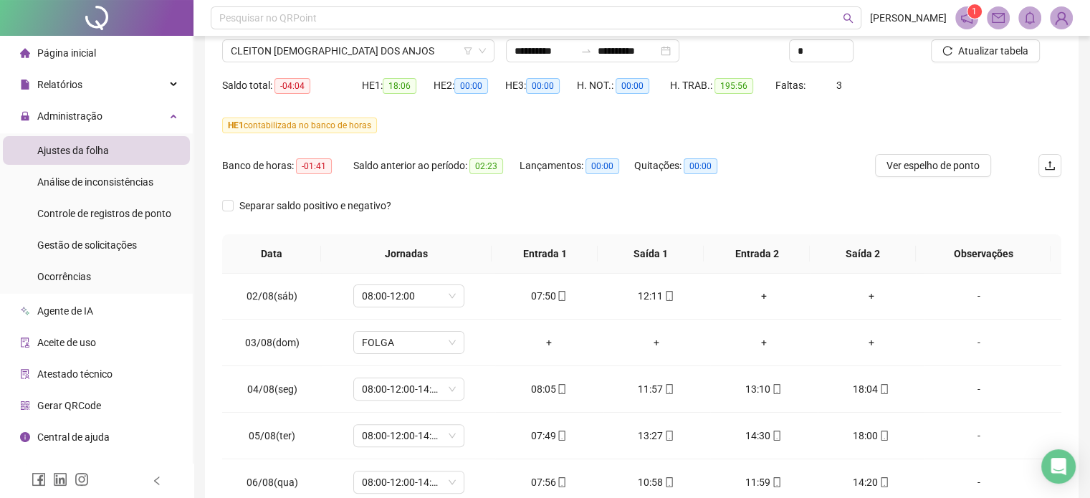
scroll to position [72, 0]
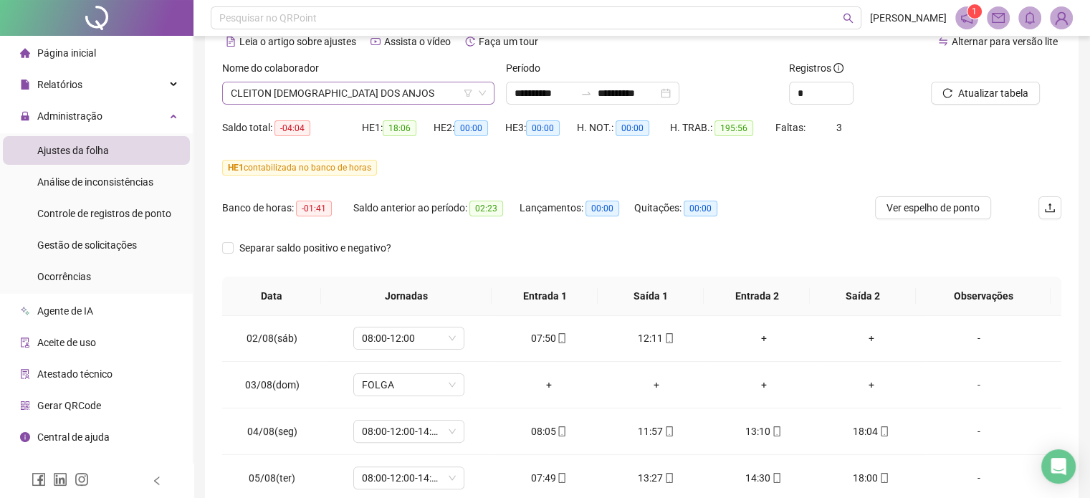
click at [367, 94] on span "CLEITON [DEMOGRAPHIC_DATA] DOS ANJOS" at bounding box center [358, 93] width 255 height 22
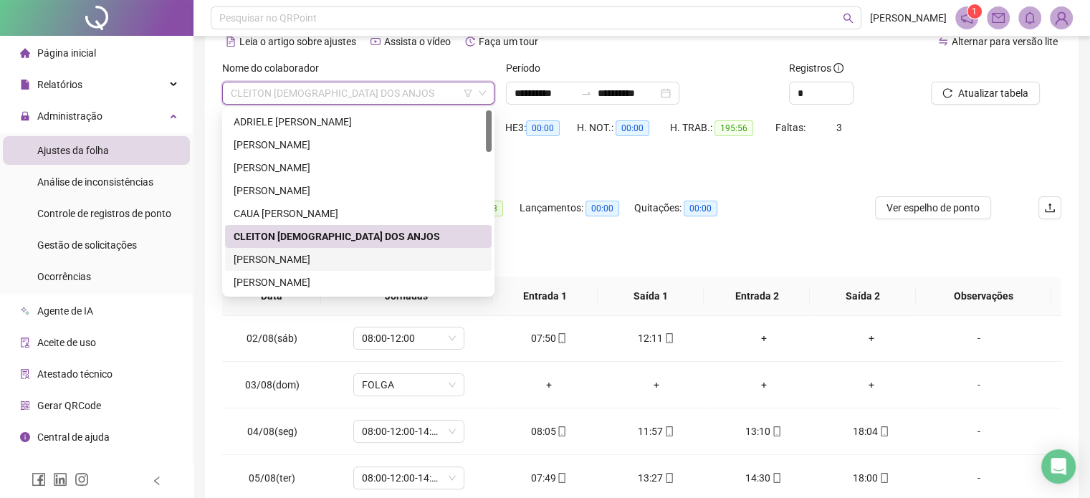
click at [303, 258] on div "[PERSON_NAME]" at bounding box center [358, 260] width 249 height 16
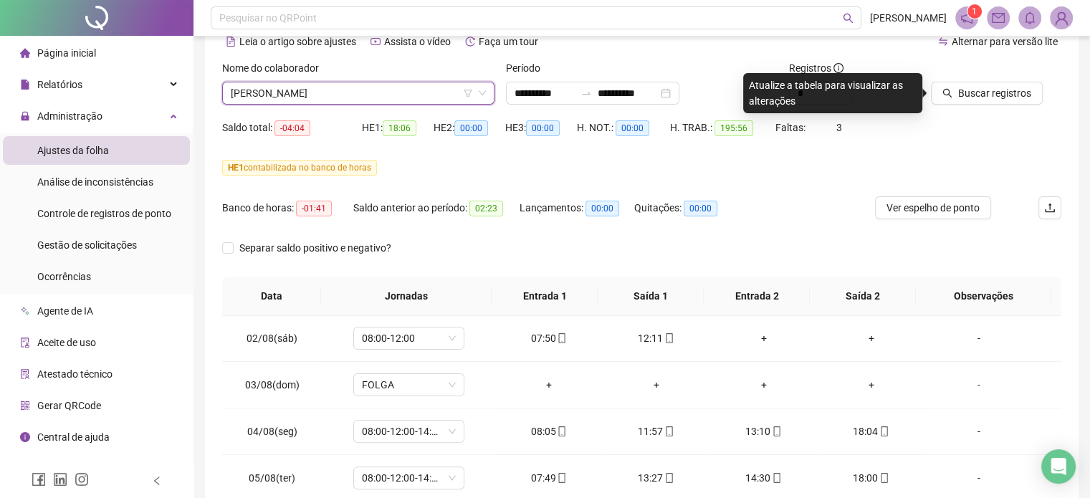
click at [969, 99] on span "Buscar registros" at bounding box center [994, 93] width 73 height 16
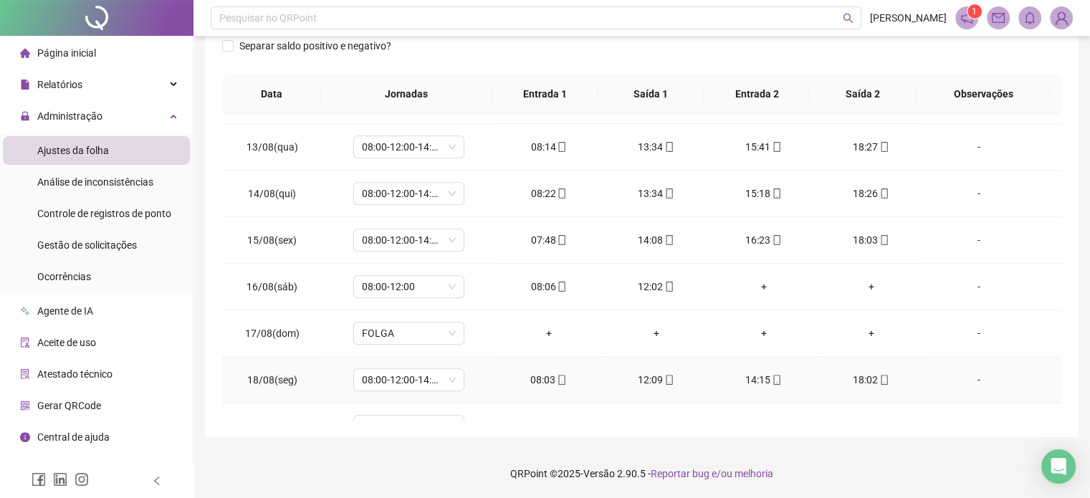
scroll to position [1133, 0]
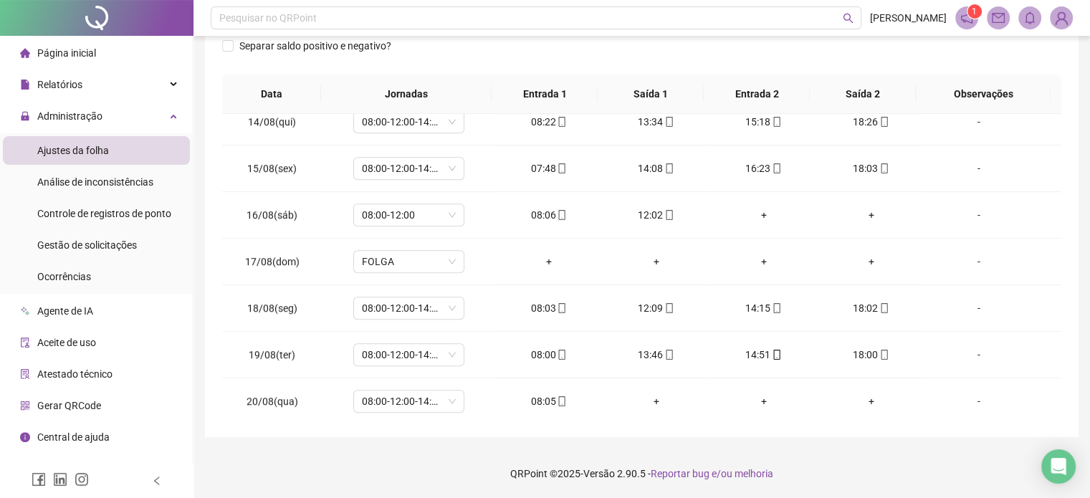
click at [852, 461] on footer "QRPoint © 2025 - Versão 2.90.5 - Reportar bug e/ou melhoria" at bounding box center [642, 474] width 897 height 50
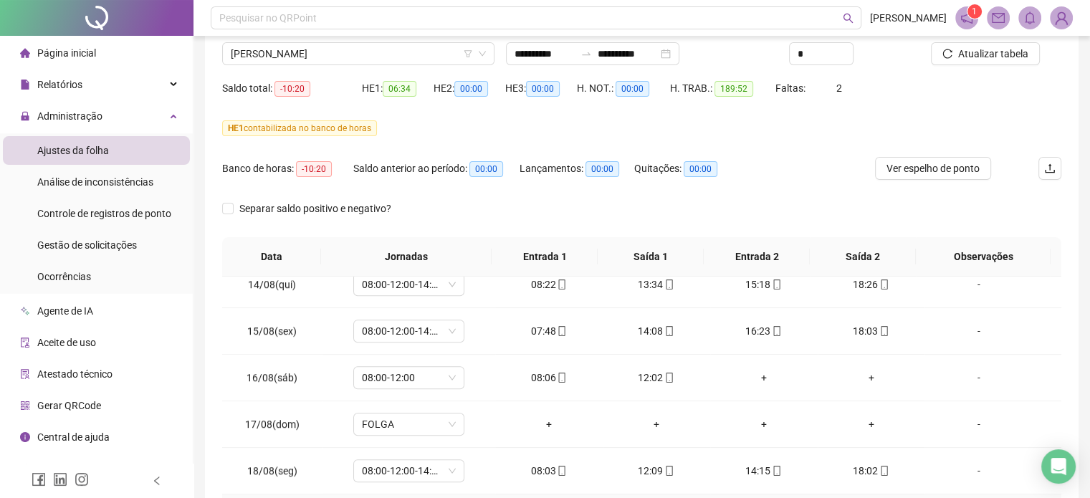
scroll to position [0, 0]
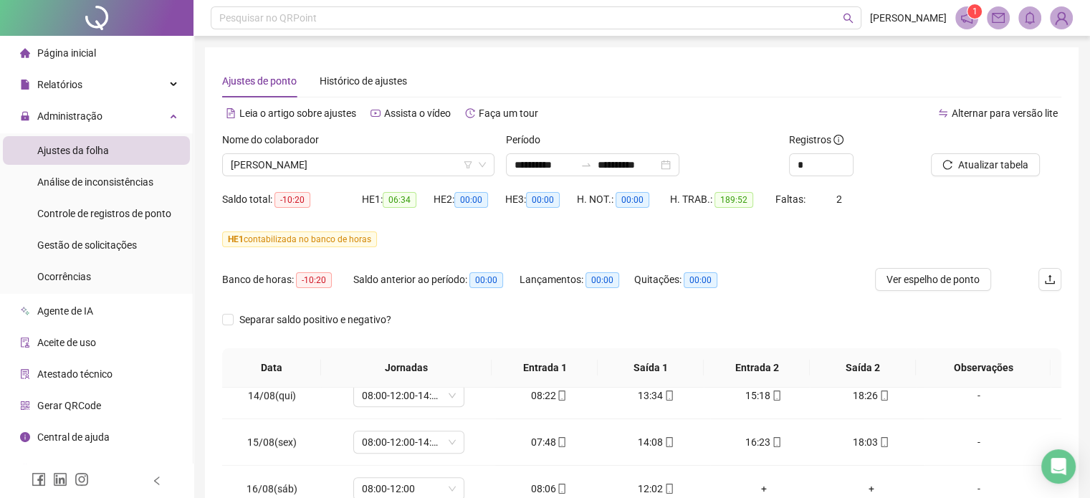
drag, startPoint x: 351, startPoint y: 161, endPoint x: 348, endPoint y: 194, distance: 33.8
click at [351, 161] on span "[PERSON_NAME]" at bounding box center [358, 165] width 255 height 22
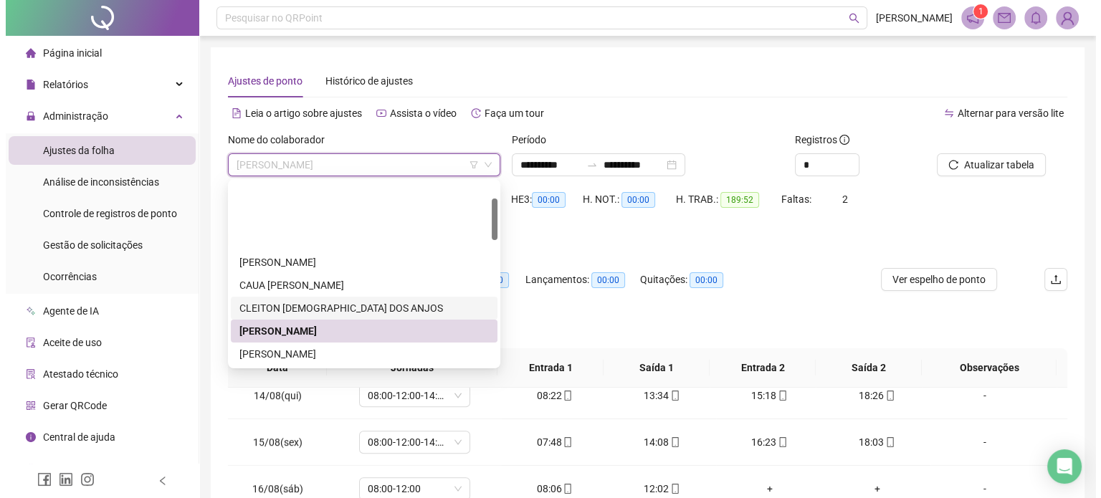
scroll to position [72, 0]
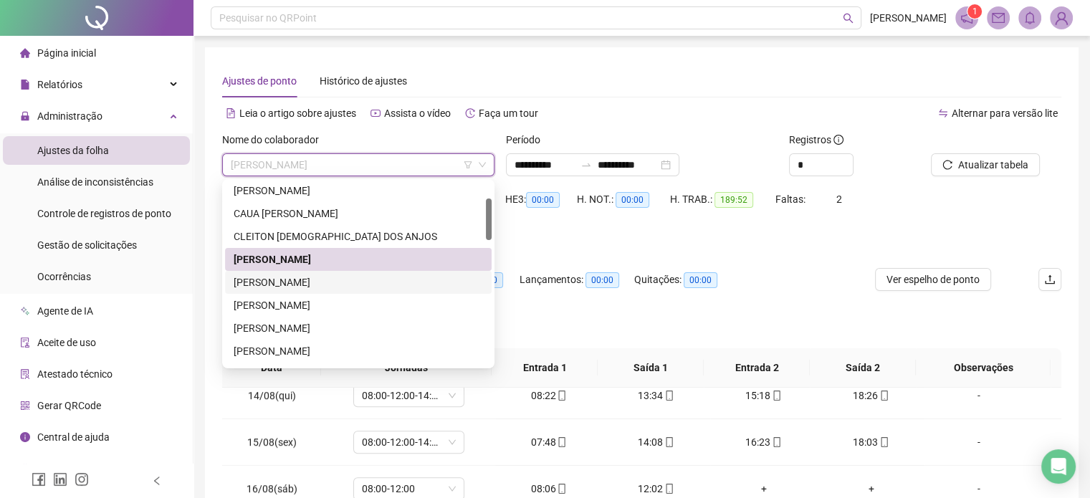
click at [330, 278] on div "[PERSON_NAME]" at bounding box center [358, 283] width 249 height 16
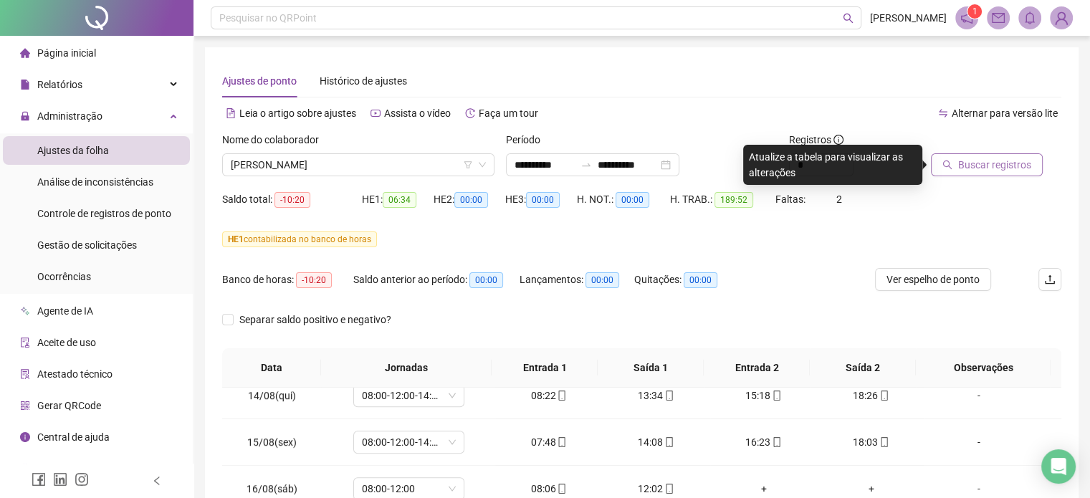
click at [995, 171] on span "Buscar registros" at bounding box center [994, 165] width 73 height 16
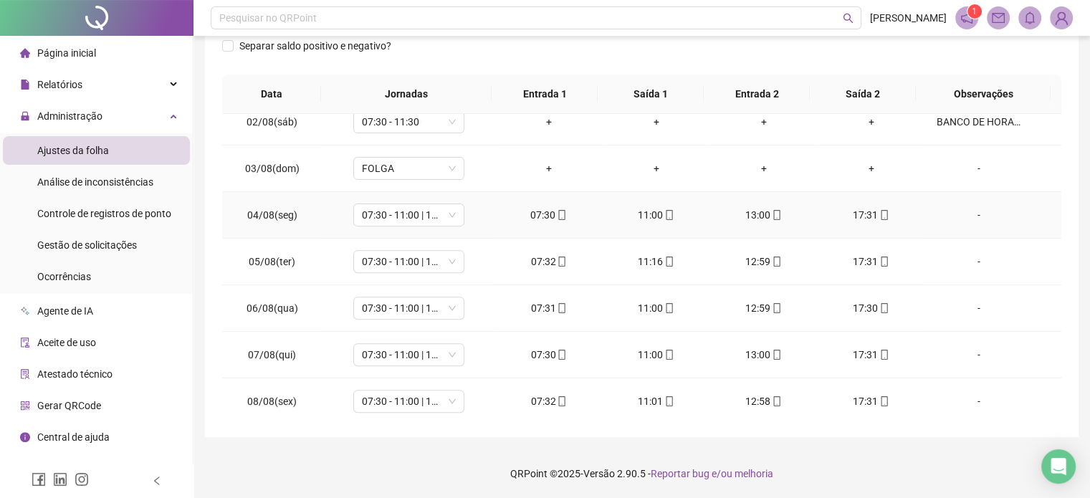
scroll to position [502, 0]
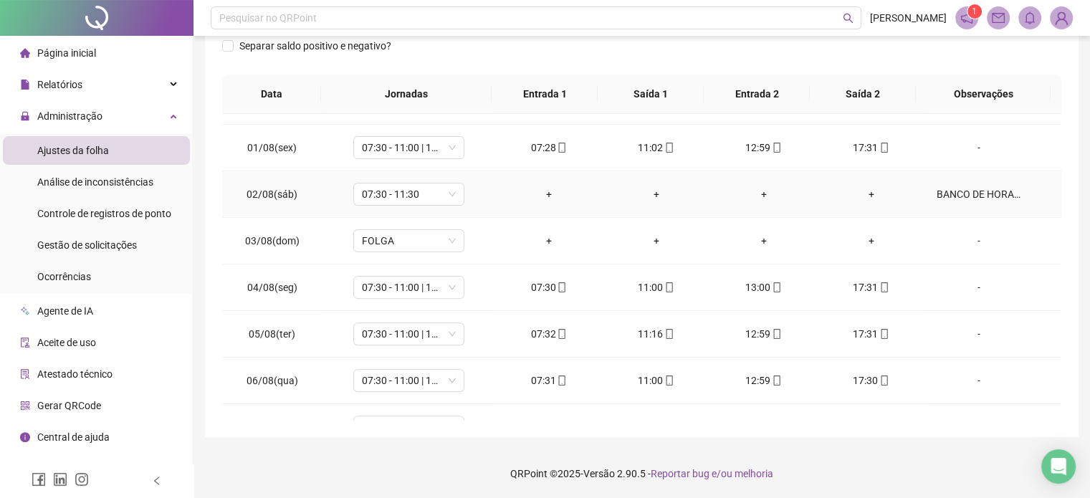
click at [946, 189] on div "BANCO DE HORAS." at bounding box center [978, 194] width 85 height 16
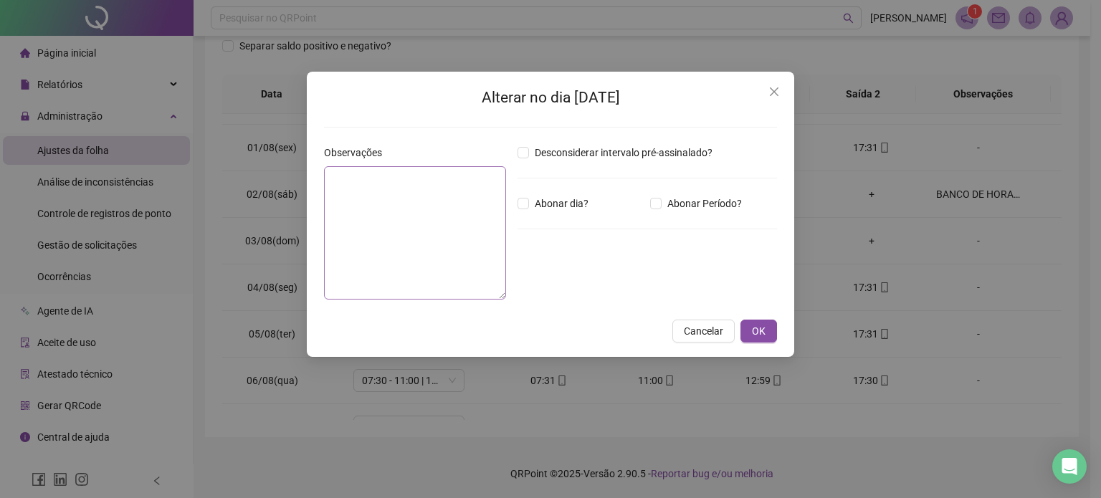
type textarea "**********"
drag, startPoint x: 450, startPoint y: 180, endPoint x: 277, endPoint y: 171, distance: 173.7
click at [277, 171] on div "**********" at bounding box center [550, 249] width 1101 height 498
click at [742, 323] on button "OK" at bounding box center [758, 331] width 37 height 23
click at [751, 330] on div "**********" at bounding box center [550, 249] width 1101 height 498
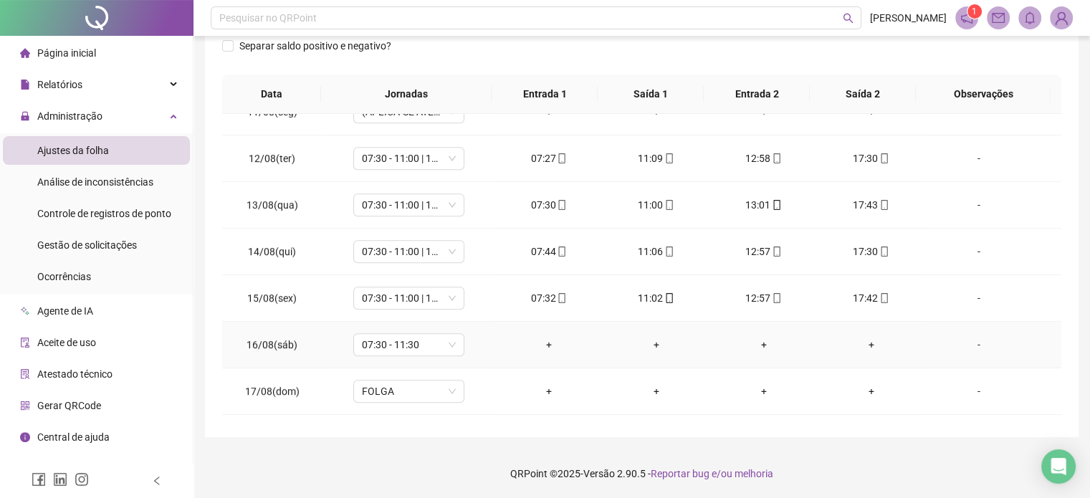
scroll to position [1075, 0]
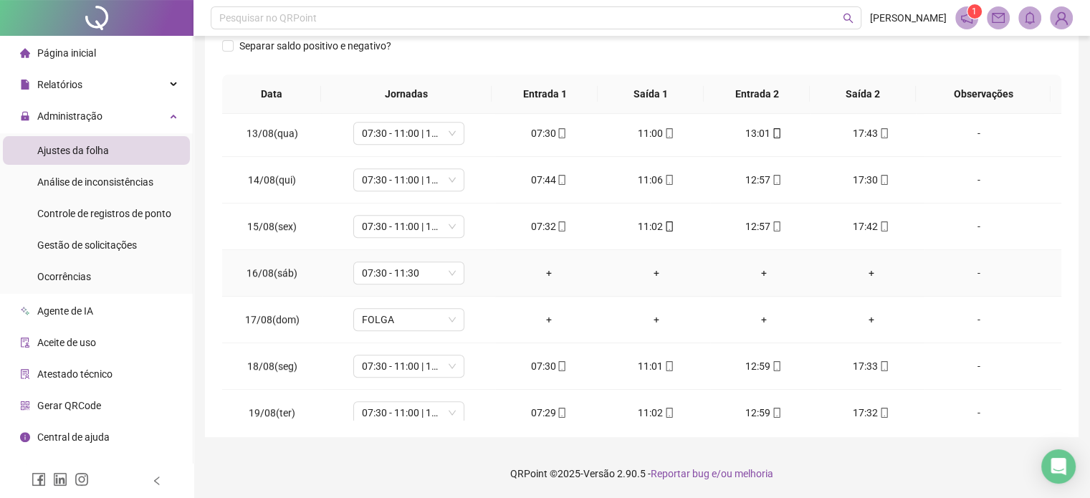
click at [966, 267] on div "-" at bounding box center [978, 273] width 85 height 16
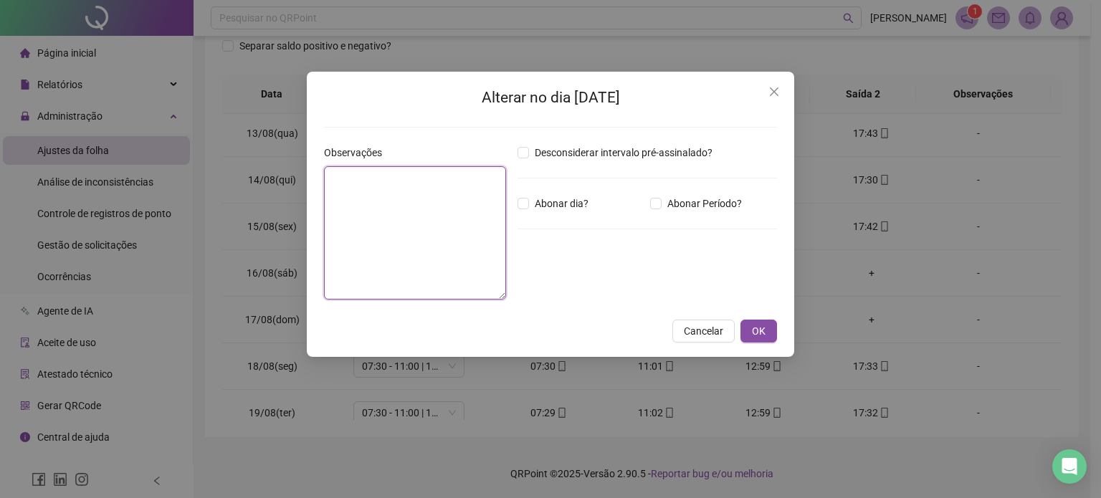
click at [401, 224] on textarea at bounding box center [415, 232] width 182 height 133
paste textarea "**********"
type textarea "**********"
click at [463, 211] on textarea at bounding box center [415, 232] width 182 height 133
paste textarea "**********"
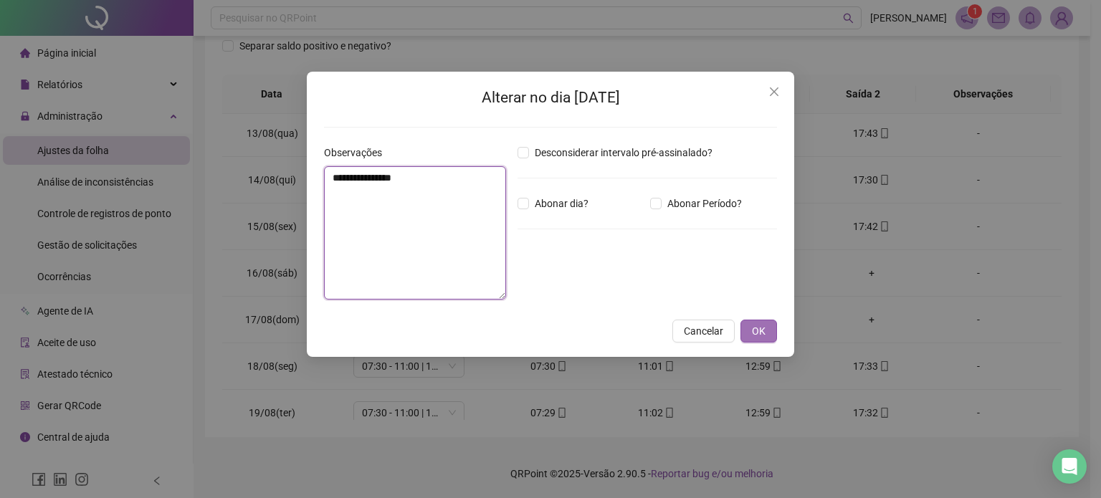
type textarea "**********"
click at [764, 332] on span "OK" at bounding box center [759, 331] width 14 height 16
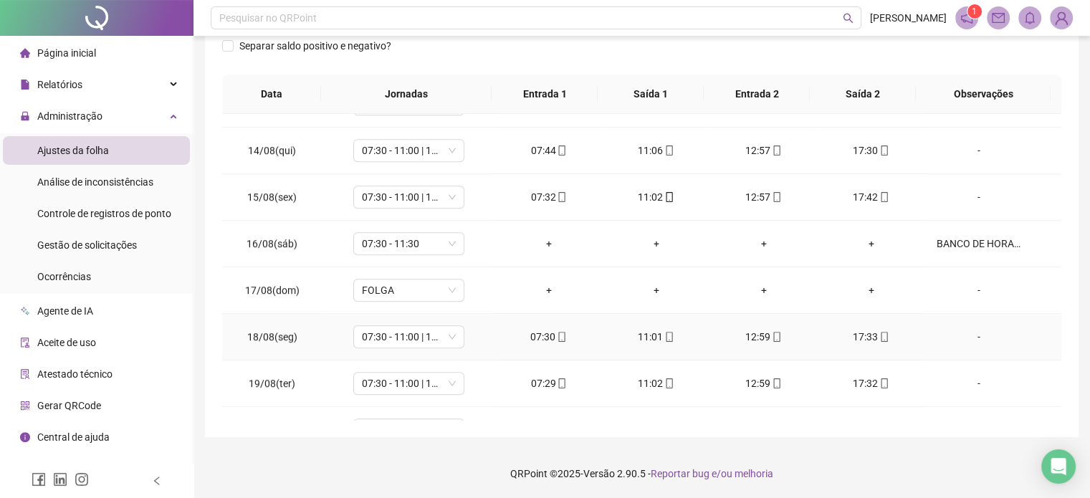
scroll to position [1133, 0]
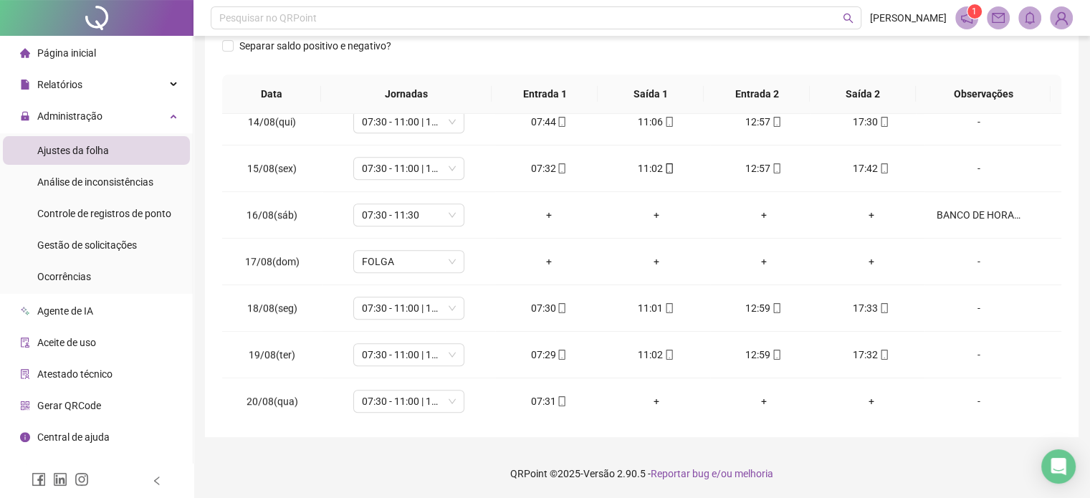
click at [894, 465] on footer "QRPoint © 2025 - Versão 2.90.5 - Reportar bug e/ou melhoria" at bounding box center [642, 474] width 897 height 50
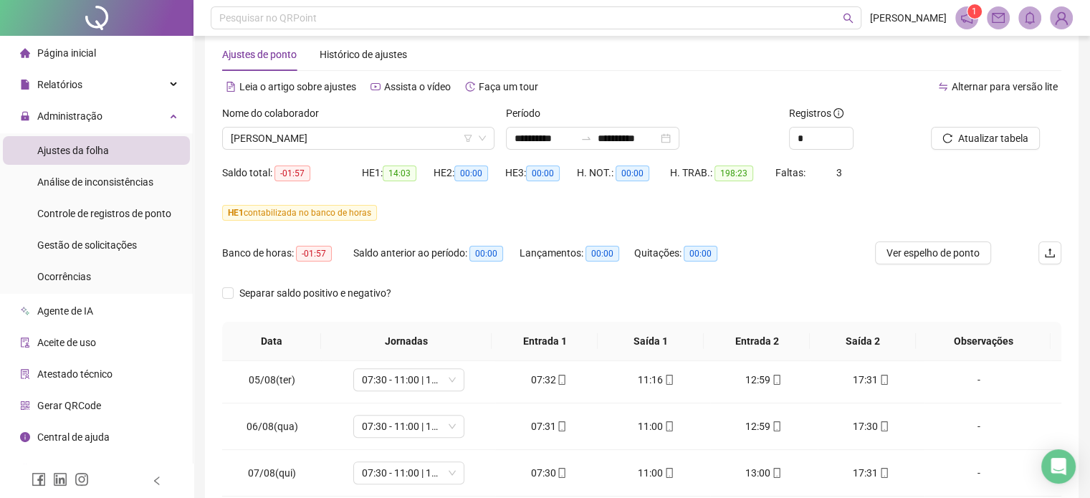
scroll to position [0, 0]
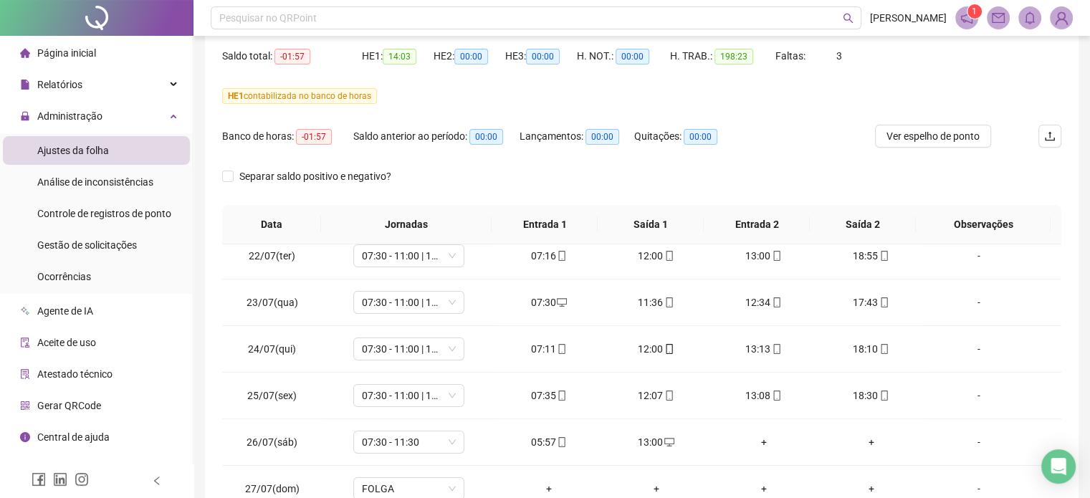
click at [467, 197] on div "Separar saldo positivo e negativo?" at bounding box center [641, 185] width 839 height 40
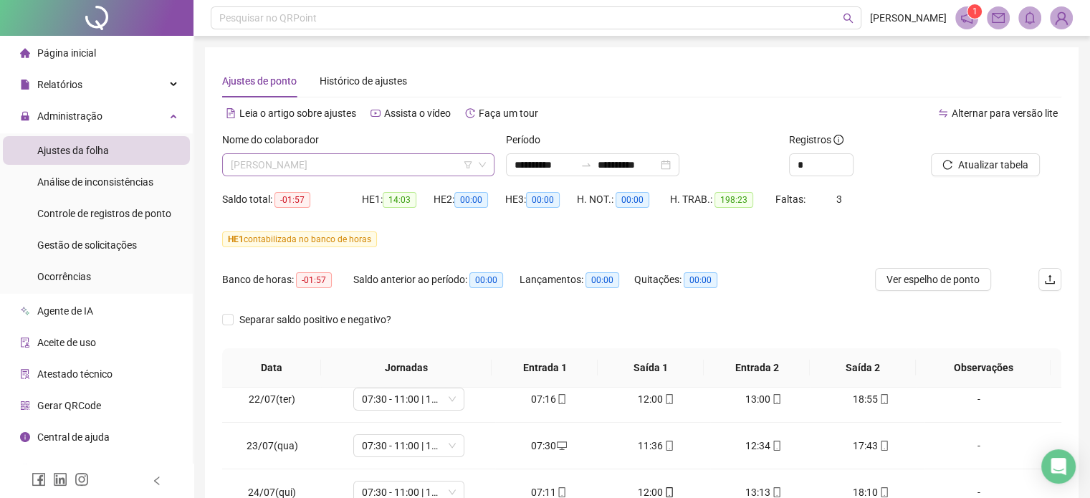
click at [364, 164] on span "[PERSON_NAME]" at bounding box center [358, 165] width 255 height 22
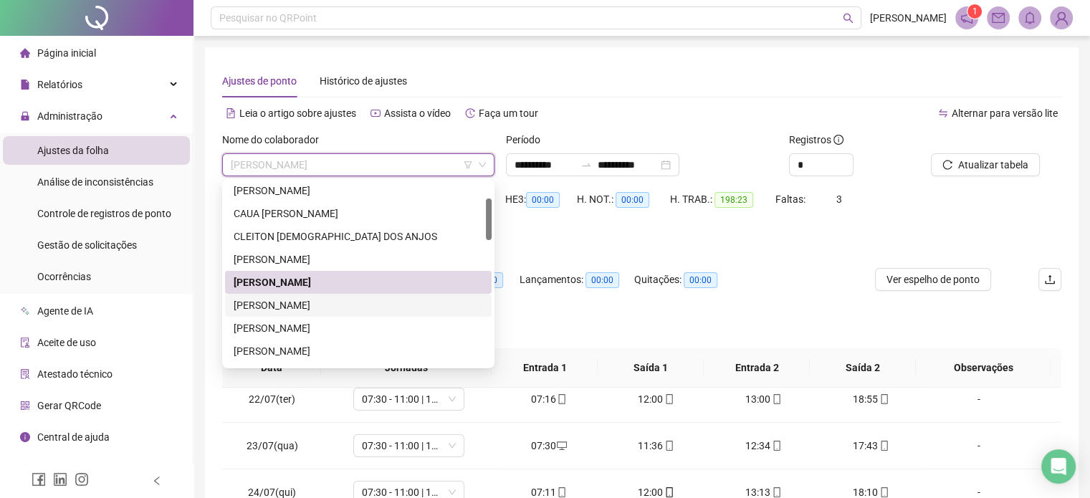
click at [349, 299] on div "[PERSON_NAME]" at bounding box center [358, 305] width 249 height 16
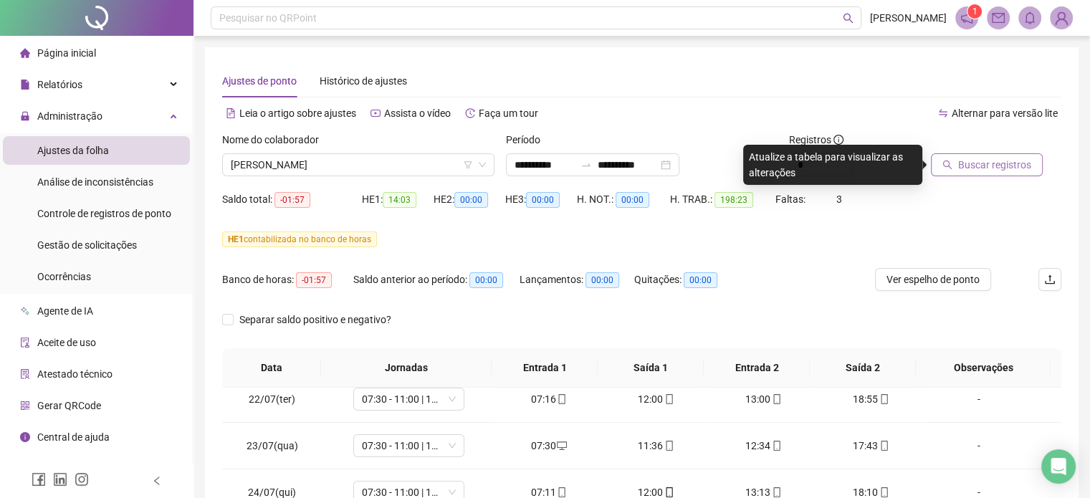
click at [986, 171] on span "Buscar registros" at bounding box center [994, 165] width 73 height 16
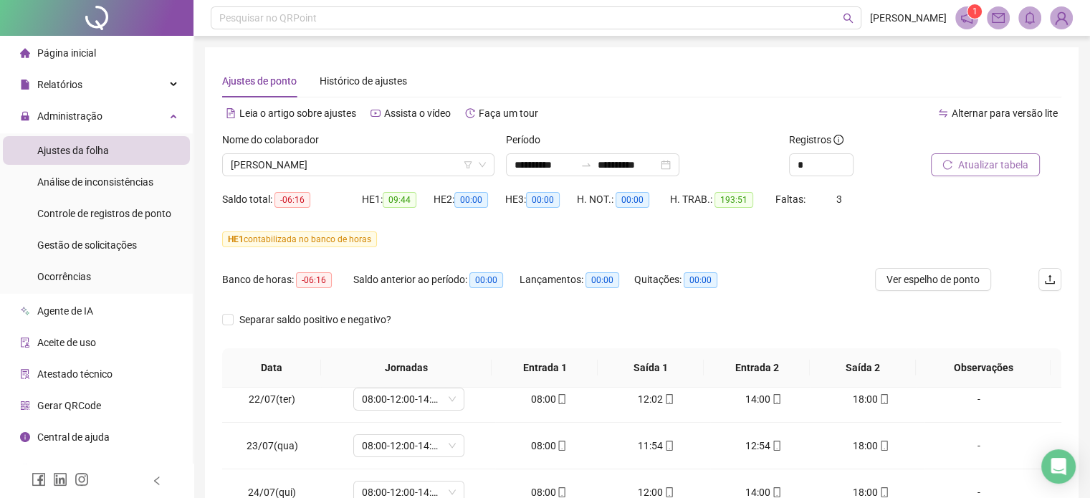
click at [1006, 154] on button "Atualizar tabela" at bounding box center [985, 164] width 109 height 23
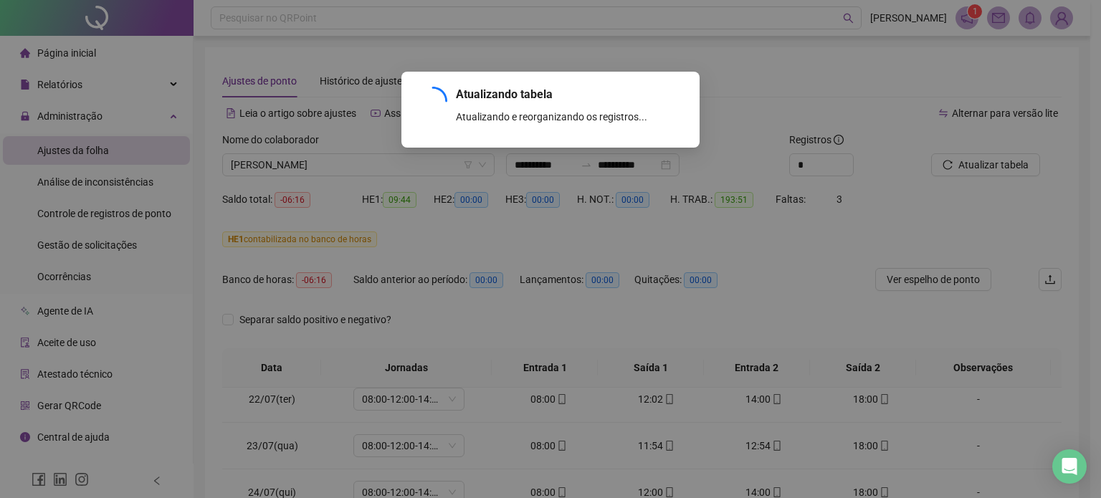
click at [826, 309] on div "Atualizando tabela Atualizando e reorganizando os registros... OK" at bounding box center [550, 249] width 1101 height 498
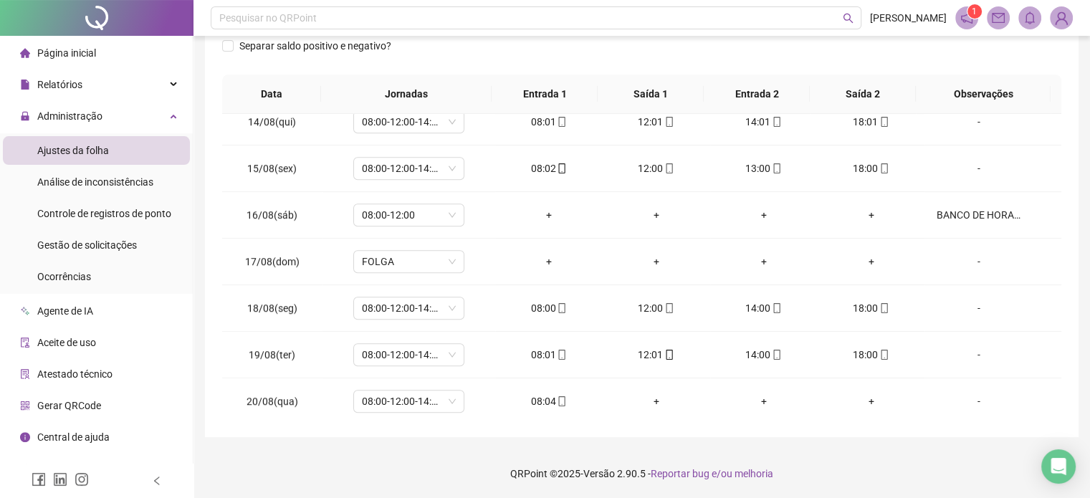
click at [852, 442] on div "**********" at bounding box center [642, 112] width 897 height 773
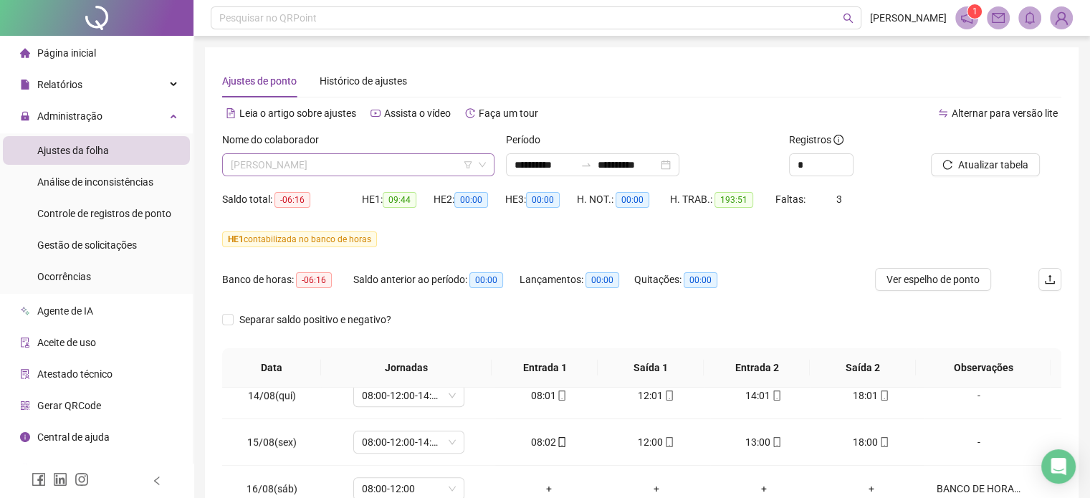
click at [277, 160] on span "[PERSON_NAME]" at bounding box center [358, 165] width 255 height 22
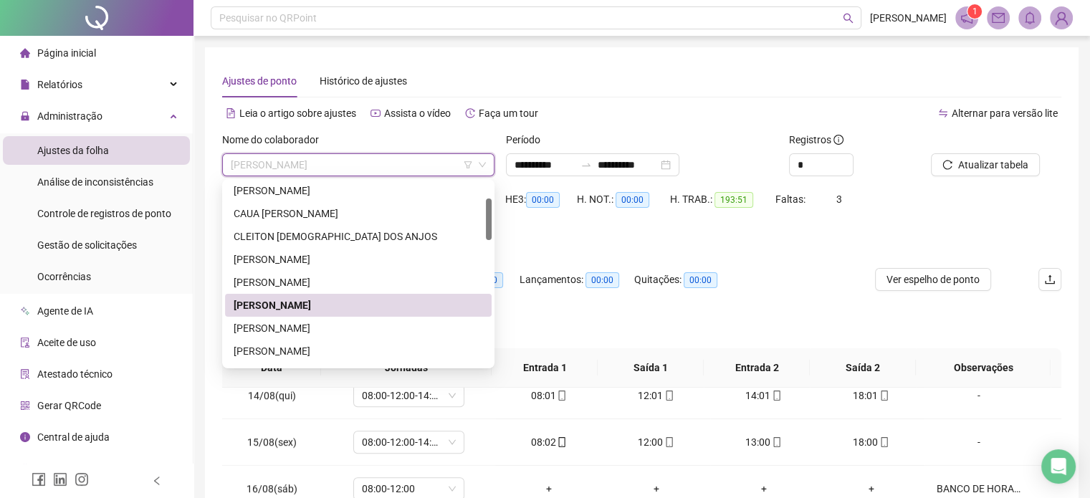
click at [313, 315] on div "[PERSON_NAME]" at bounding box center [358, 305] width 267 height 23
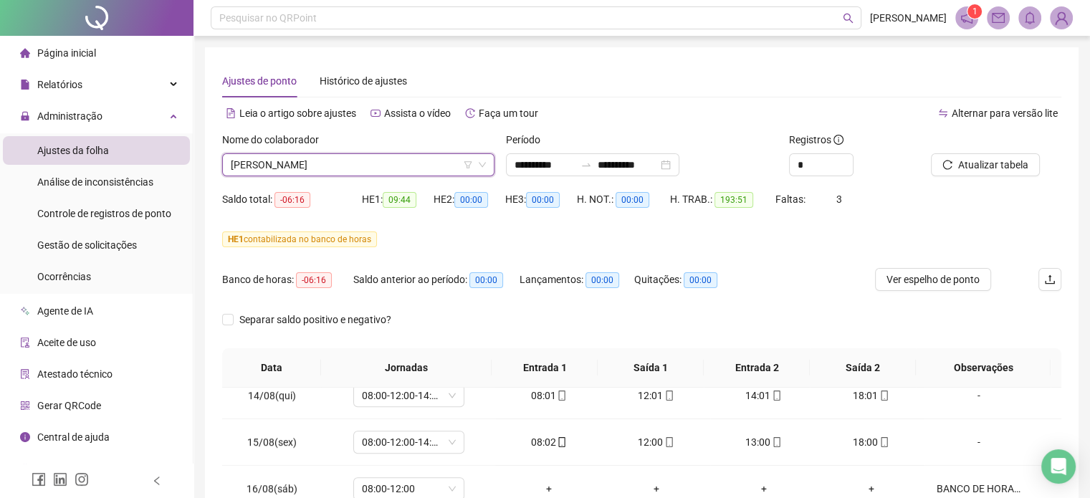
click at [318, 160] on span "[PERSON_NAME]" at bounding box center [358, 165] width 255 height 22
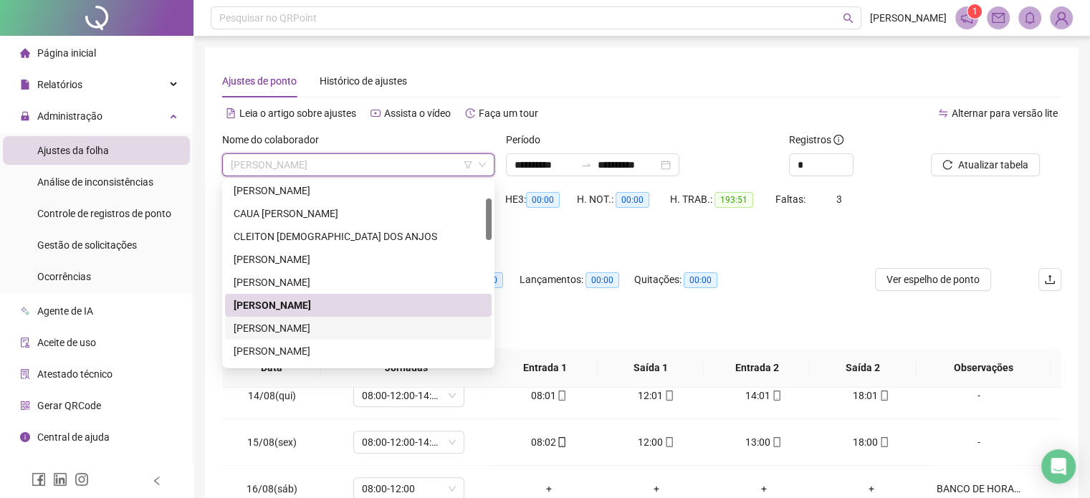
click at [314, 325] on div "[PERSON_NAME]" at bounding box center [358, 328] width 249 height 16
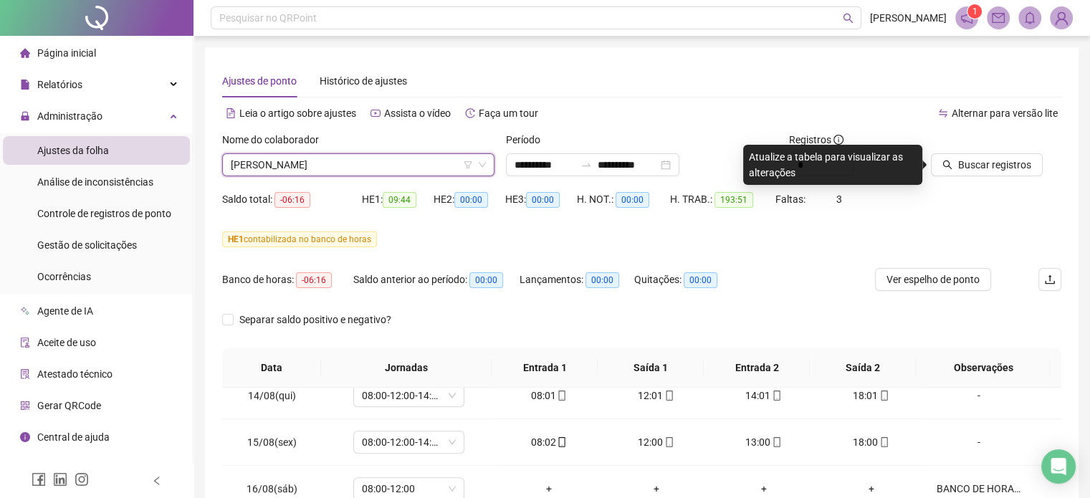
click at [951, 160] on icon "search" at bounding box center [948, 165] width 10 height 10
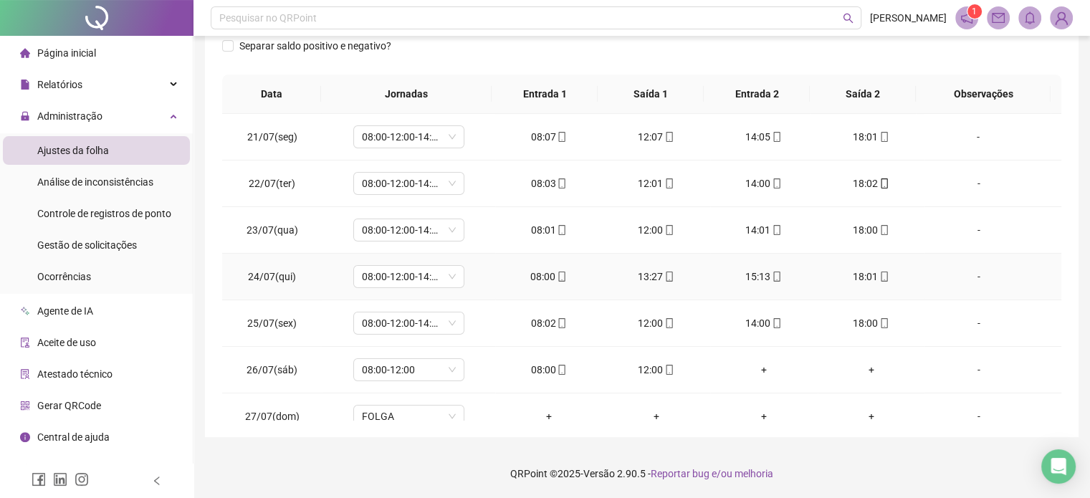
scroll to position [120, 0]
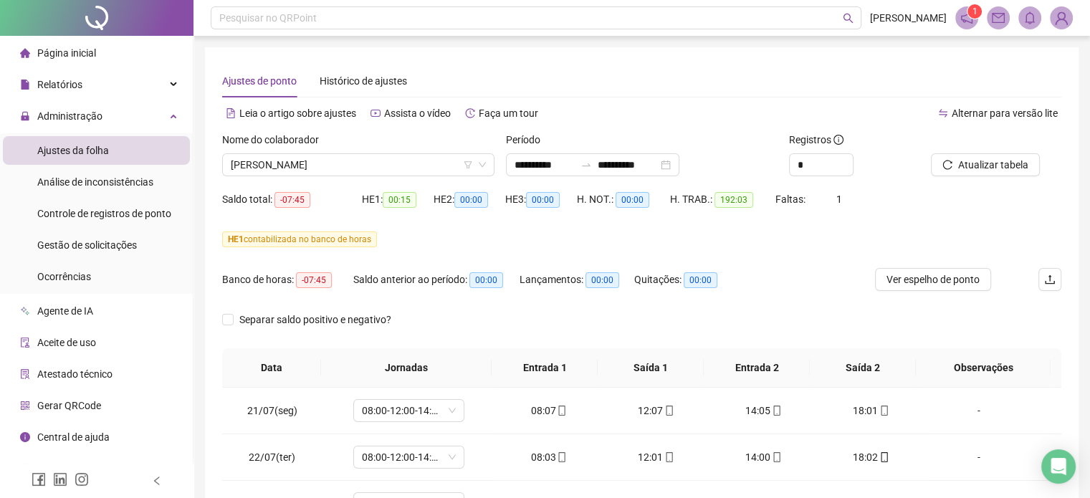
click at [797, 252] on div "HE 1 contabilizada no banco de horas" at bounding box center [641, 248] width 839 height 40
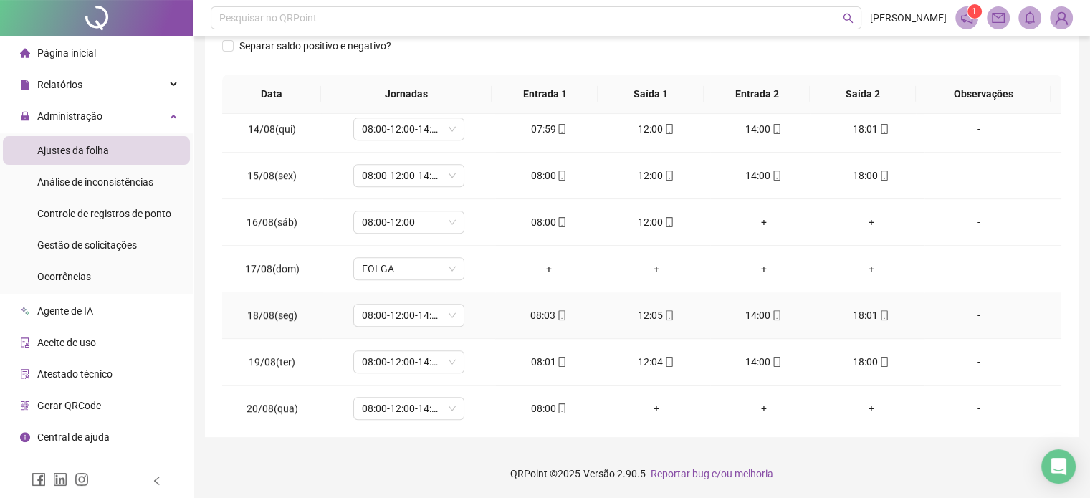
scroll to position [1133, 0]
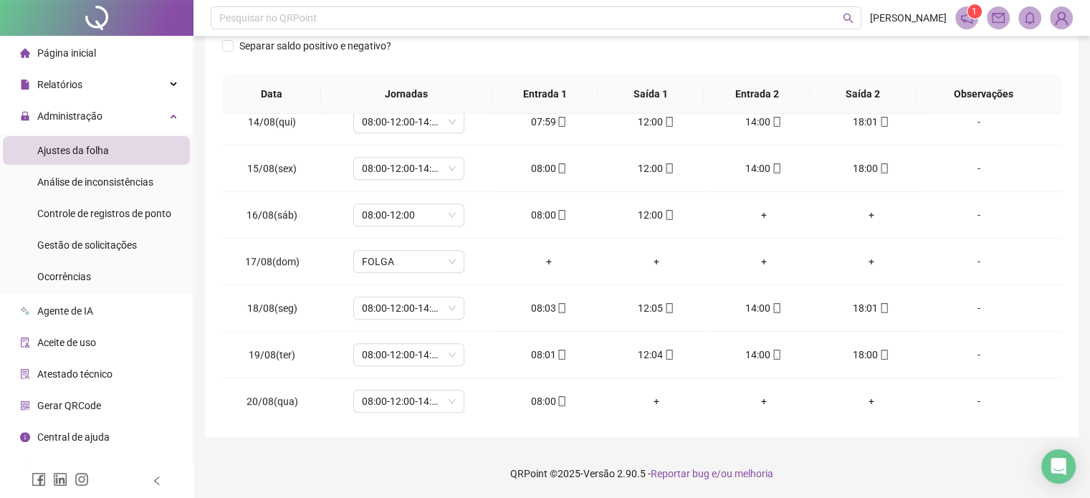
click at [837, 458] on footer "QRPoint © 2025 - Versão 2.90.5 - Reportar bug e/ou melhoria" at bounding box center [642, 474] width 897 height 50
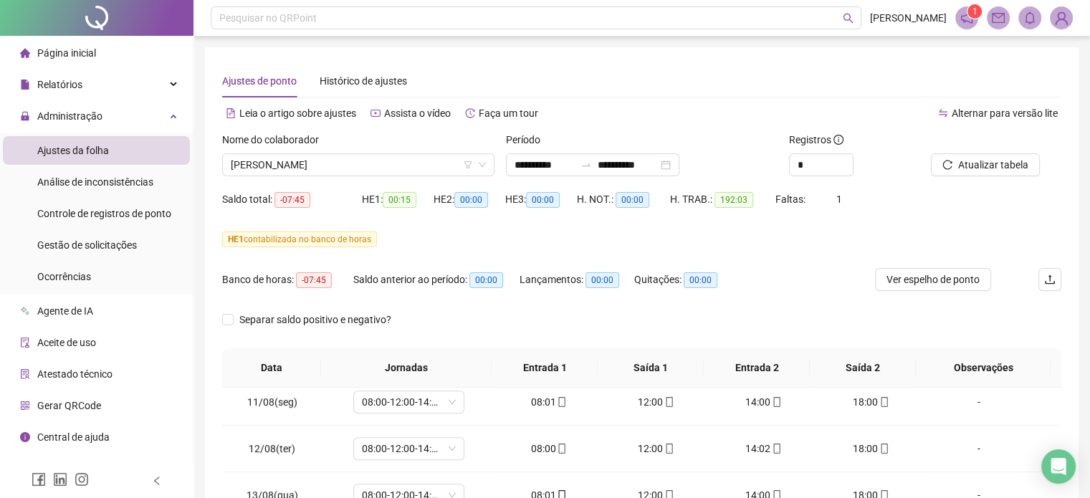
scroll to position [703, 0]
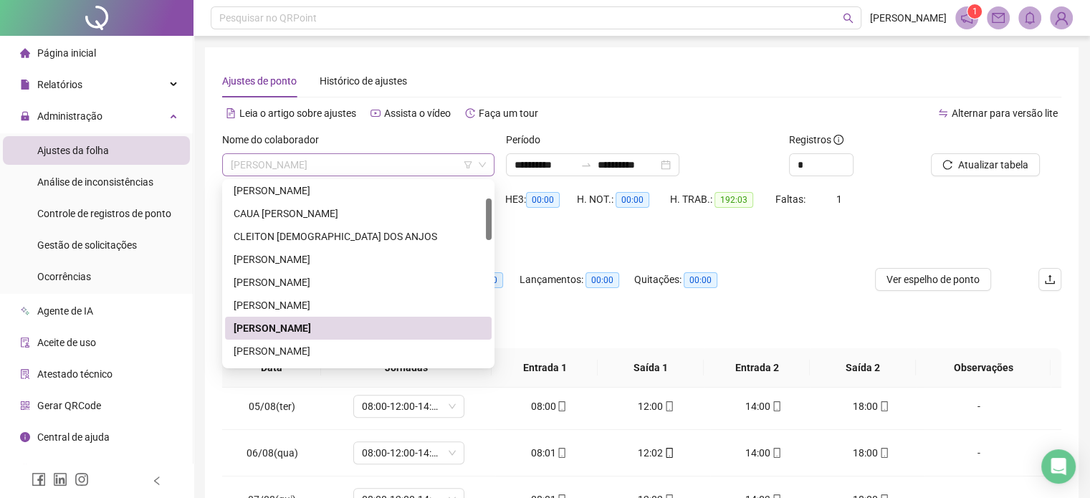
click at [396, 162] on span "[PERSON_NAME]" at bounding box center [358, 165] width 255 height 22
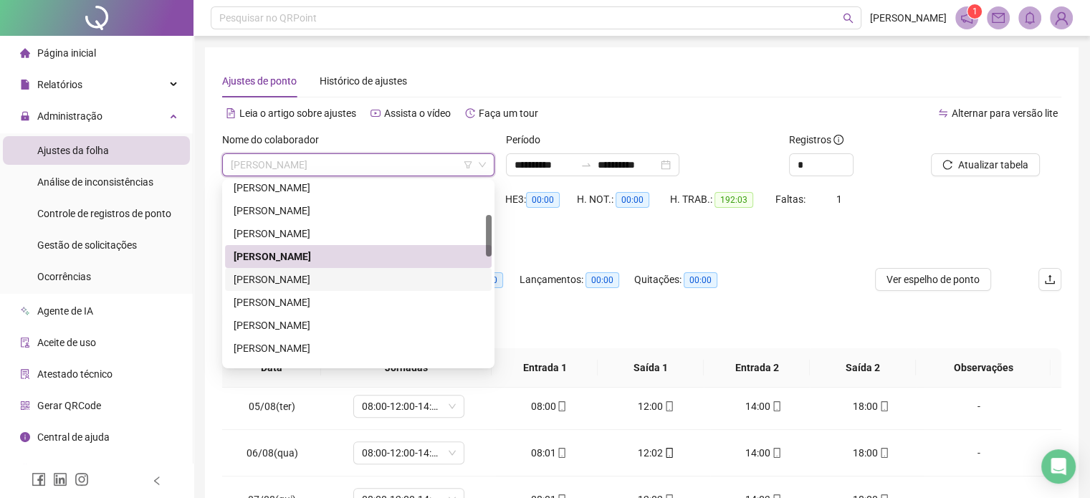
click at [827, 237] on div "HE 1 contabilizada no banco de horas" at bounding box center [641, 240] width 839 height 16
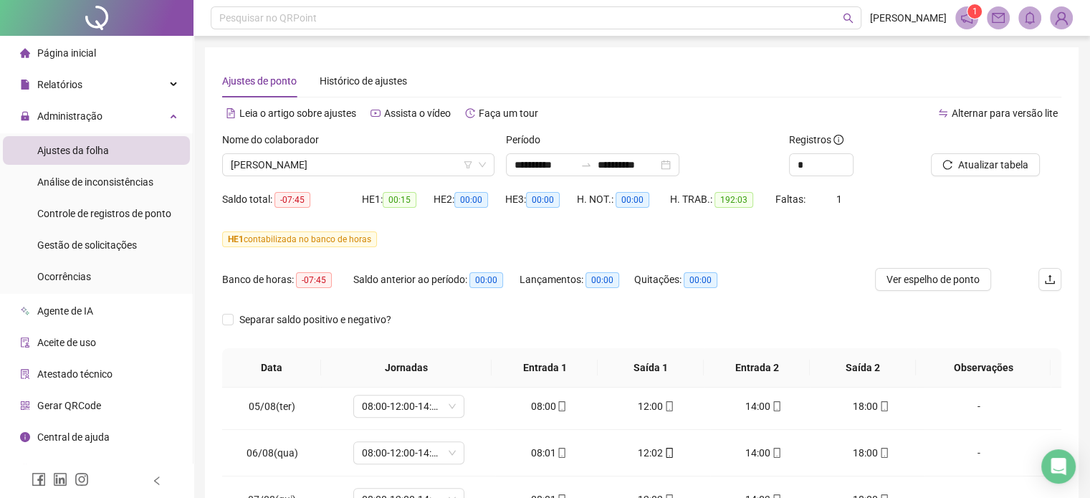
click at [969, 183] on div "Atualizar tabela" at bounding box center [996, 160] width 142 height 56
click at [966, 163] on span "Atualizar tabela" at bounding box center [993, 165] width 70 height 16
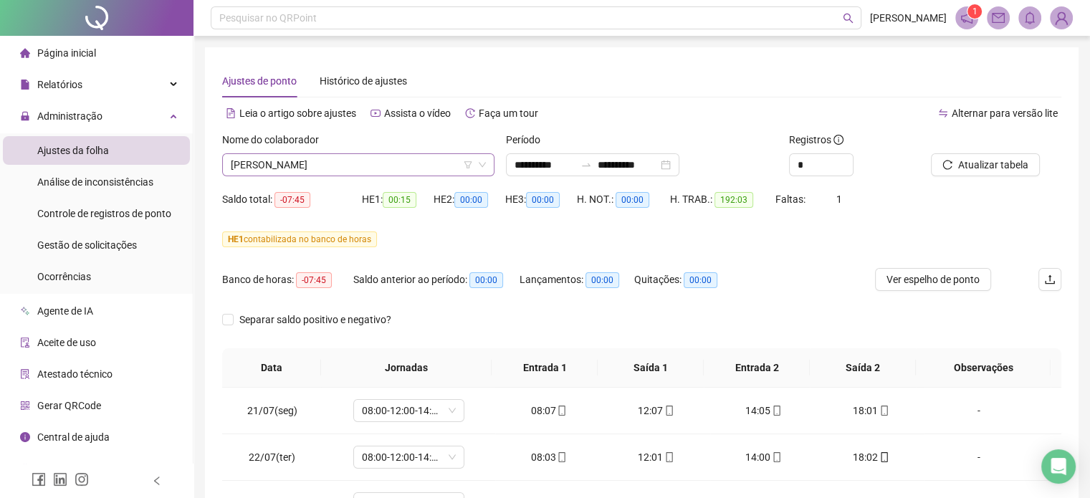
click at [313, 166] on span "[PERSON_NAME]" at bounding box center [358, 165] width 255 height 22
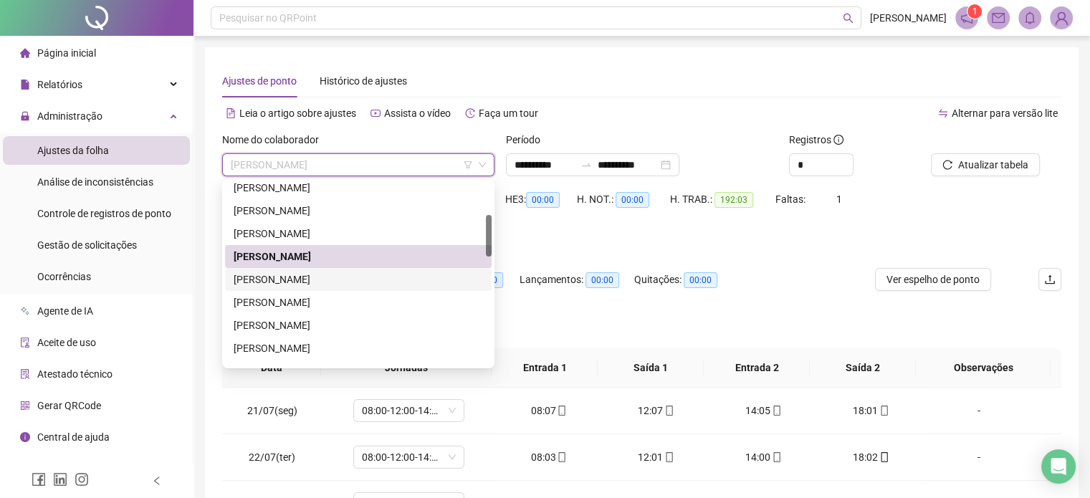
click at [323, 283] on div "[PERSON_NAME]" at bounding box center [358, 280] width 249 height 16
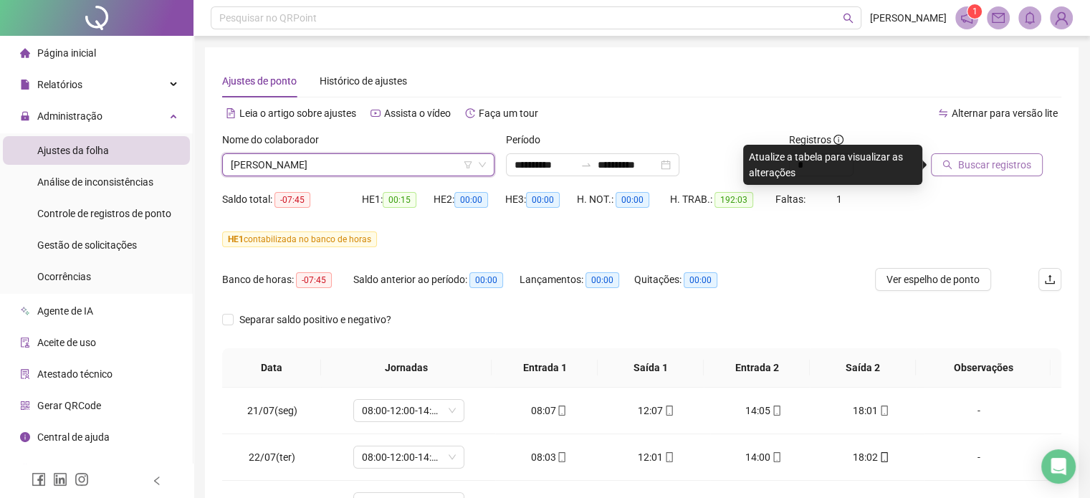
click at [1018, 166] on span "Buscar registros" at bounding box center [994, 165] width 73 height 16
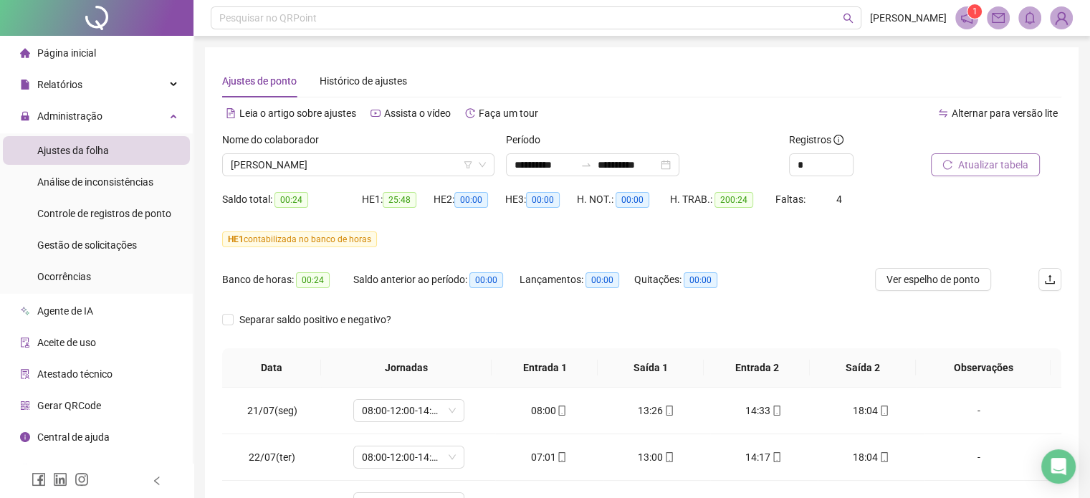
click at [660, 330] on div "Separar saldo positivo e negativo?" at bounding box center [641, 328] width 839 height 40
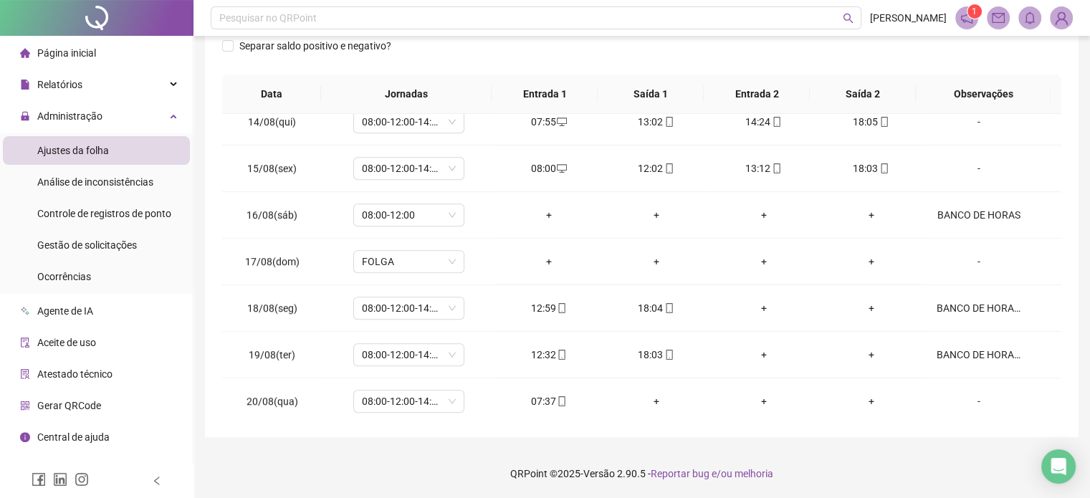
click at [937, 468] on footer "QRPoint © 2025 - Versão 2.90.5 - Reportar bug e/ou melhoria" at bounding box center [642, 474] width 897 height 50
click at [934, 461] on footer "QRPoint © 2025 - Versão 2.90.5 - Reportar bug e/ou melhoria" at bounding box center [642, 474] width 897 height 50
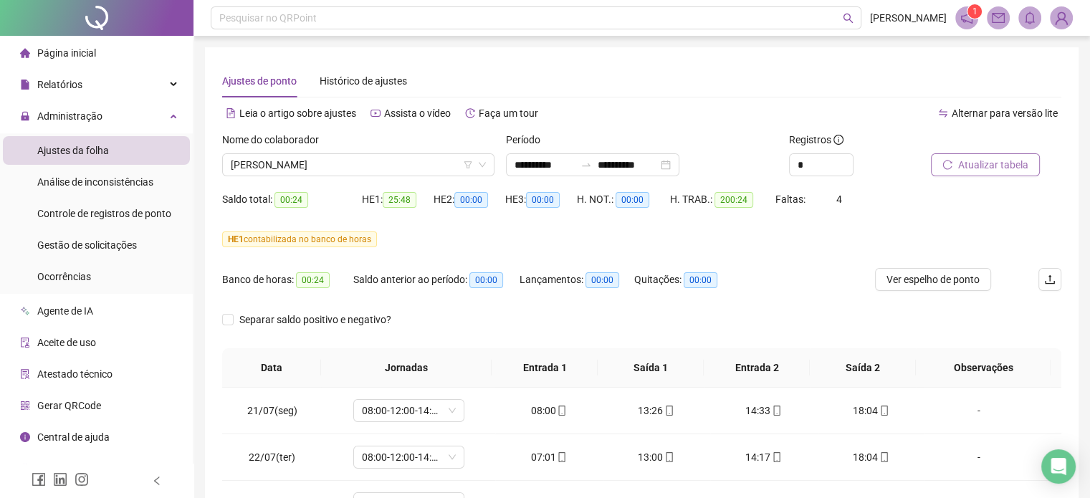
click at [318, 151] on div "Nome do colaborador" at bounding box center [358, 143] width 272 height 22
click at [318, 184] on div "Nome do colaborador EVERTON [PERSON_NAME]" at bounding box center [358, 160] width 284 height 56
click at [331, 156] on span "[PERSON_NAME]" at bounding box center [358, 165] width 255 height 22
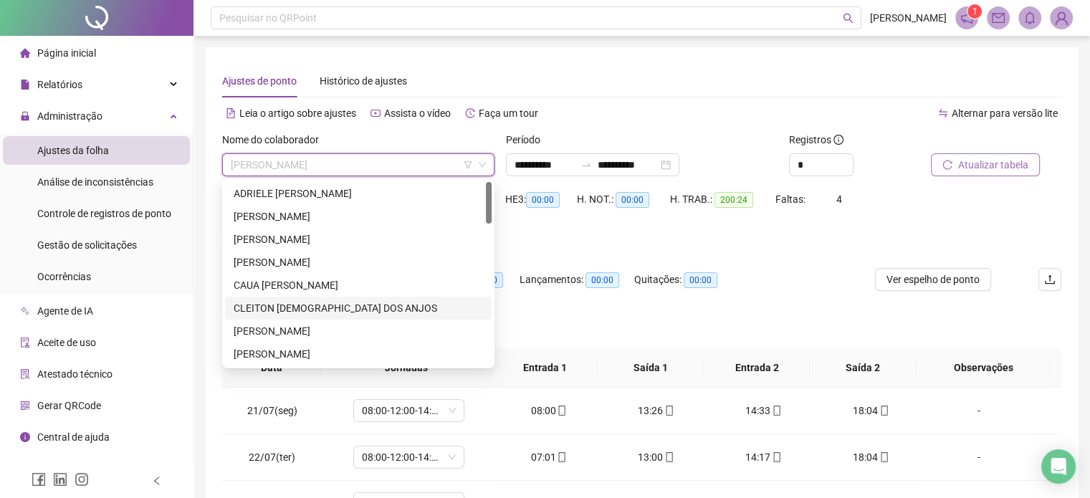
click at [327, 305] on div "CLEITON [DEMOGRAPHIC_DATA] DOS ANJOS" at bounding box center [358, 308] width 249 height 16
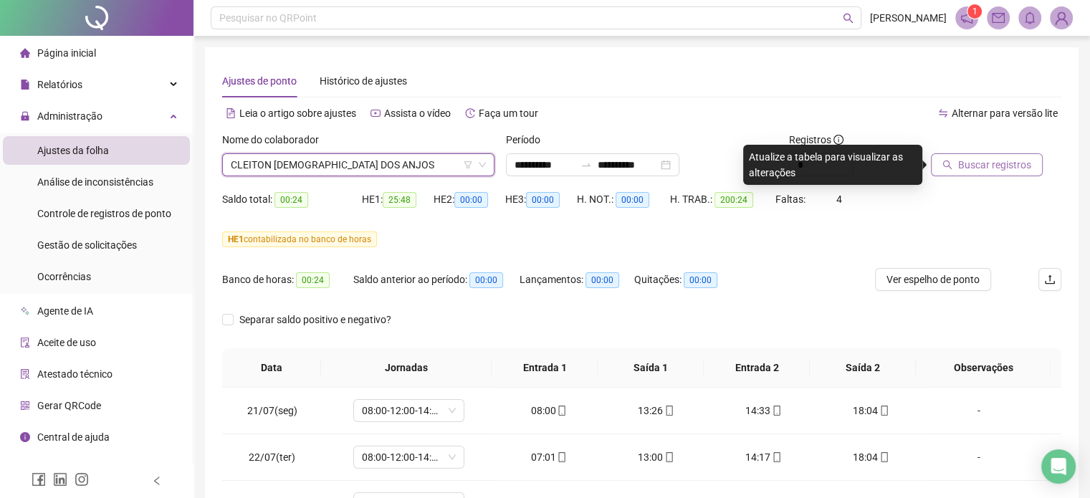
click at [1016, 173] on button "Buscar registros" at bounding box center [987, 164] width 112 height 23
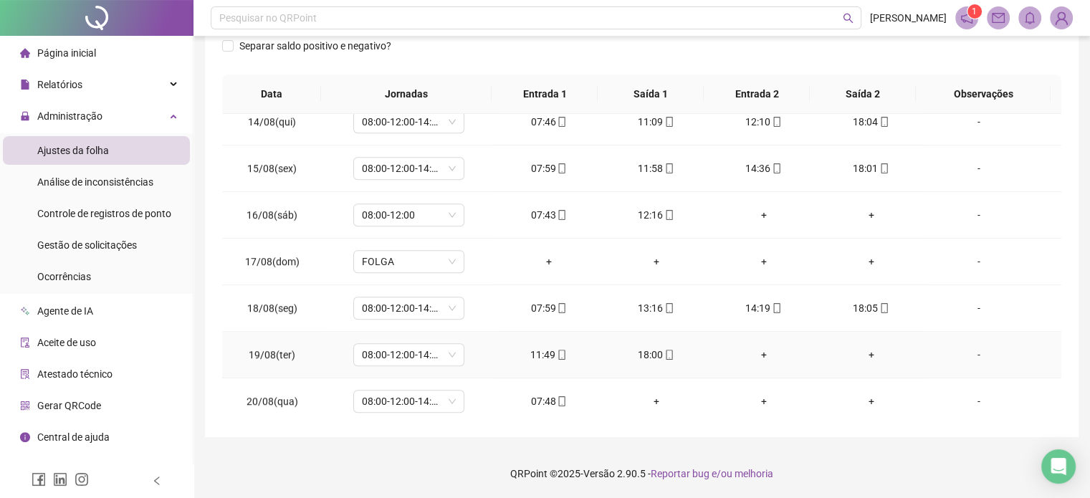
click at [967, 356] on div "-" at bounding box center [978, 355] width 85 height 16
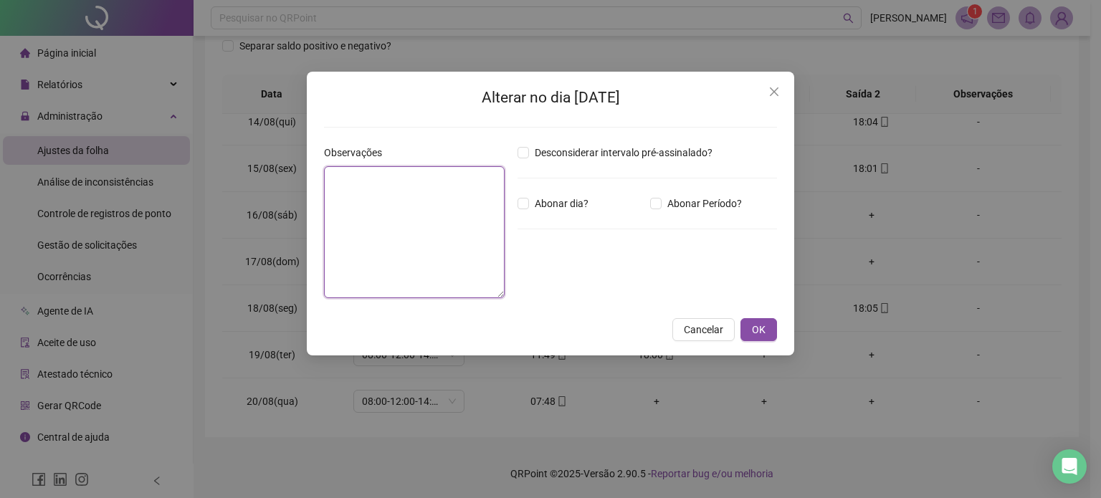
click at [490, 220] on textarea at bounding box center [414, 232] width 181 height 132
type textarea "**********"
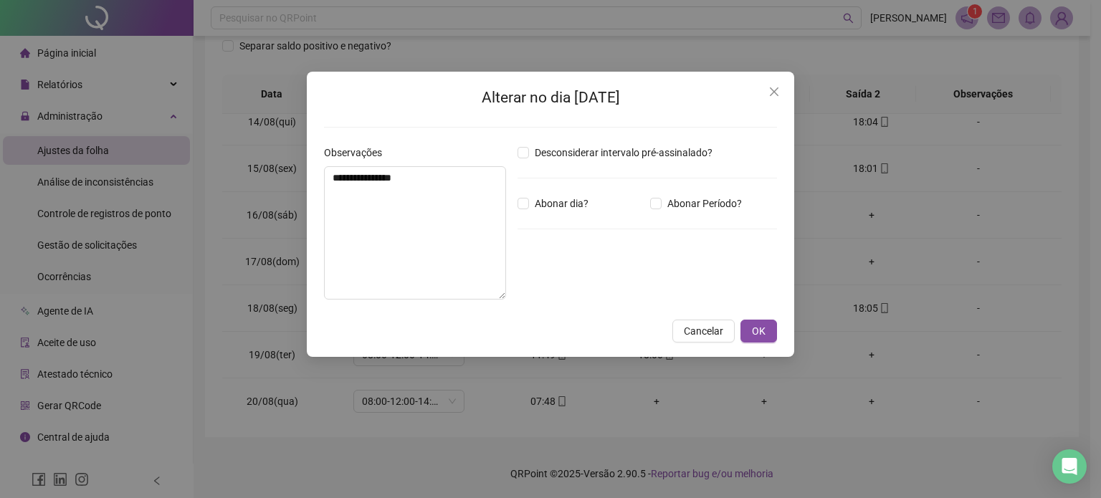
click at [757, 343] on div "**********" at bounding box center [550, 214] width 487 height 285
click at [757, 333] on span "OK" at bounding box center [759, 331] width 14 height 16
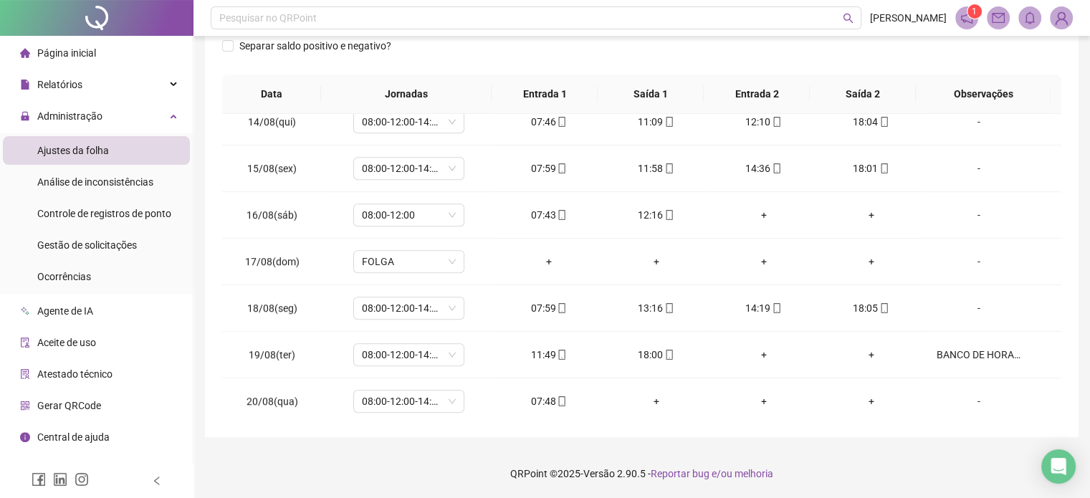
drag, startPoint x: 915, startPoint y: 445, endPoint x: 904, endPoint y: 447, distance: 11.7
click at [915, 444] on div "**********" at bounding box center [642, 112] width 897 height 773
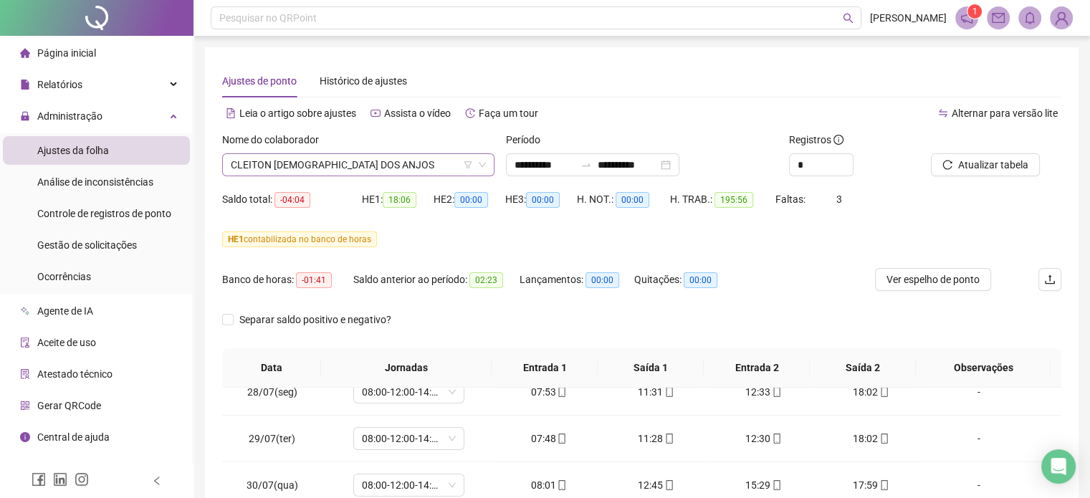
click at [267, 164] on span "CLEITON [DEMOGRAPHIC_DATA] DOS ANJOS" at bounding box center [358, 165] width 255 height 22
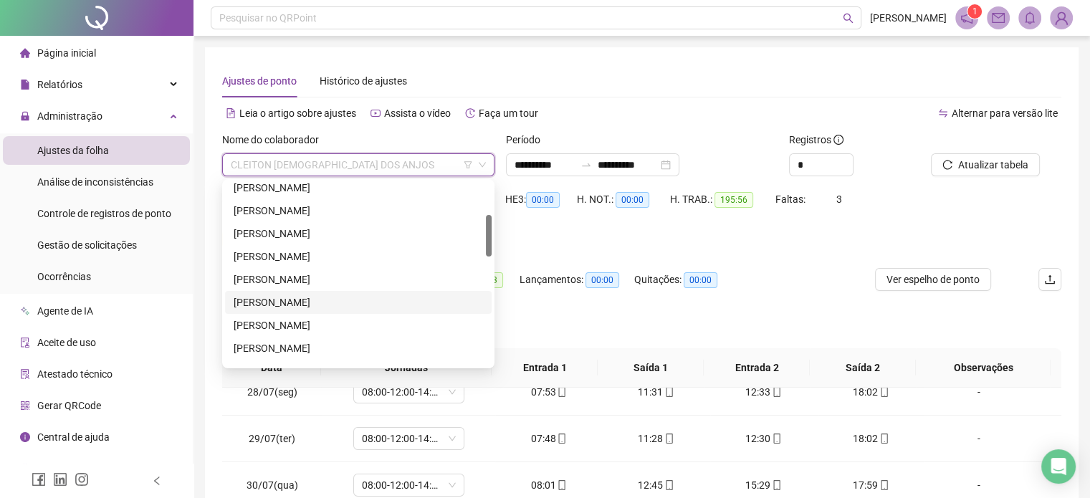
click at [301, 300] on div "[PERSON_NAME]" at bounding box center [358, 303] width 249 height 16
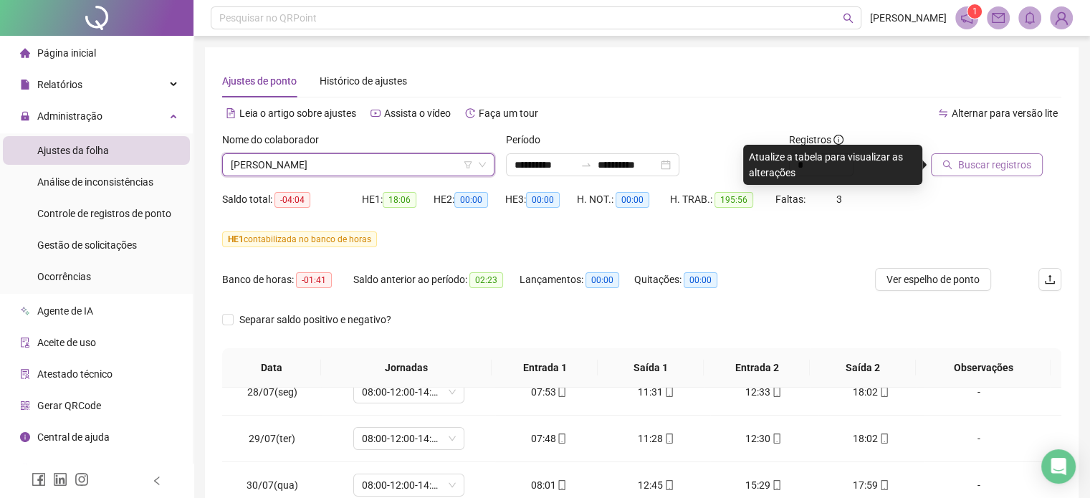
click at [1015, 163] on span "Buscar registros" at bounding box center [994, 165] width 73 height 16
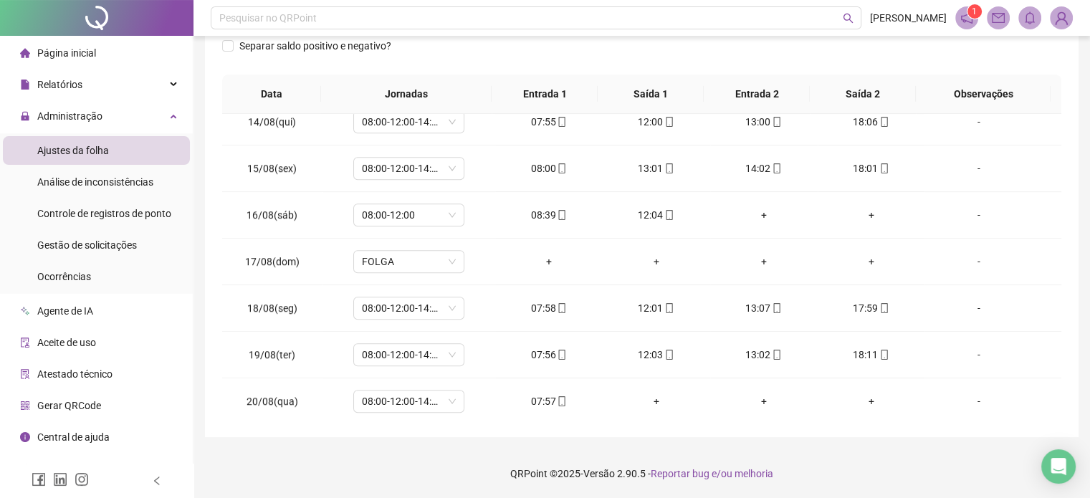
click at [885, 462] on footer "QRPoint © 2025 - Versão 2.90.5 - Reportar bug e/ou melhoria" at bounding box center [642, 474] width 897 height 50
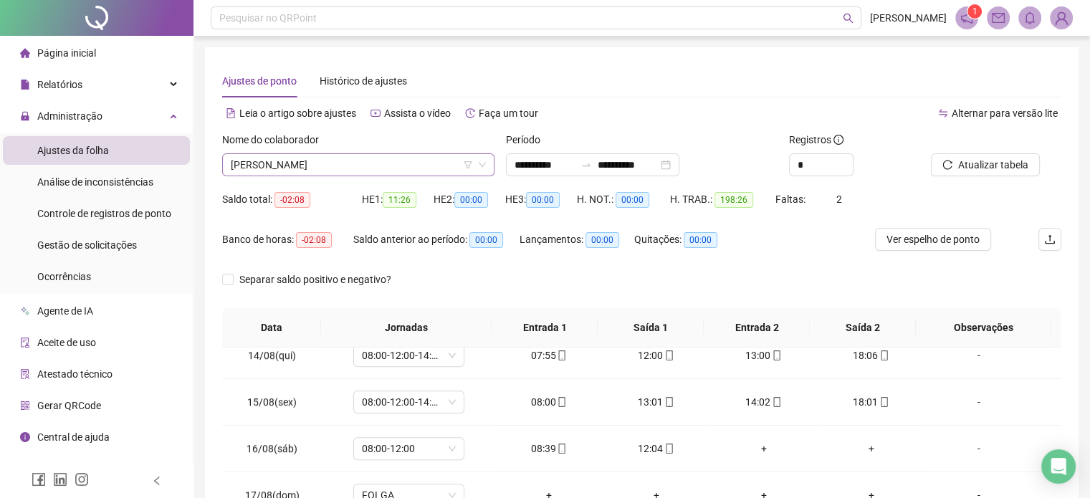
click at [343, 157] on span "[PERSON_NAME]" at bounding box center [358, 165] width 255 height 22
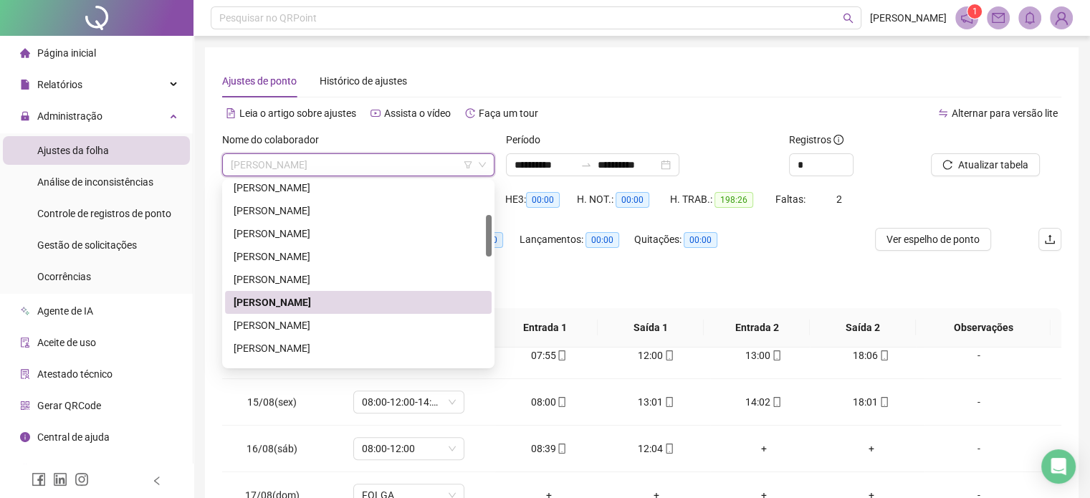
click at [318, 318] on div "[PERSON_NAME]" at bounding box center [358, 326] width 249 height 16
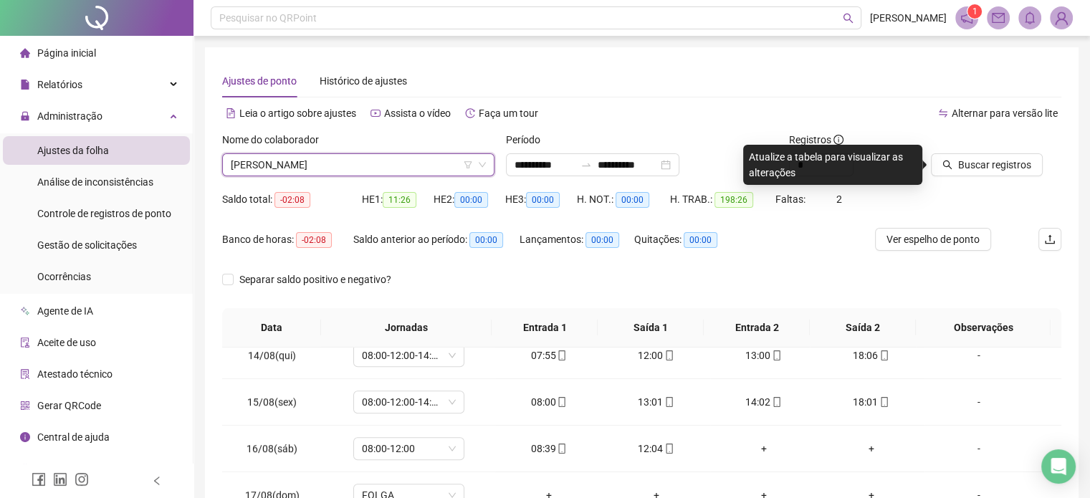
click at [945, 148] on div at bounding box center [978, 143] width 95 height 22
click at [947, 160] on icon "search" at bounding box center [948, 165] width 10 height 10
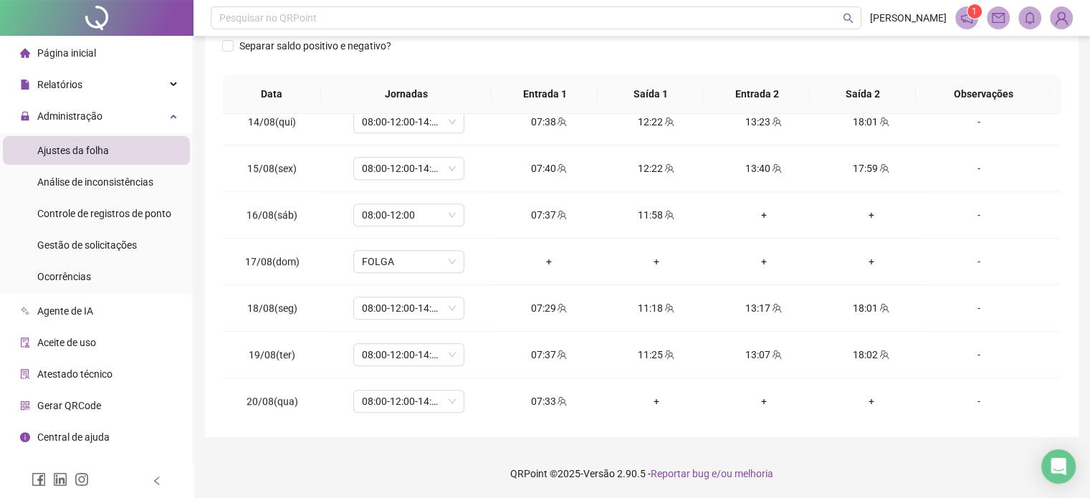
click at [876, 482] on footer "QRPoint © 2025 - Versão 2.90.5 - Reportar bug e/ou melhoria" at bounding box center [642, 474] width 897 height 50
